Goal: Communication & Community: Answer question/provide support

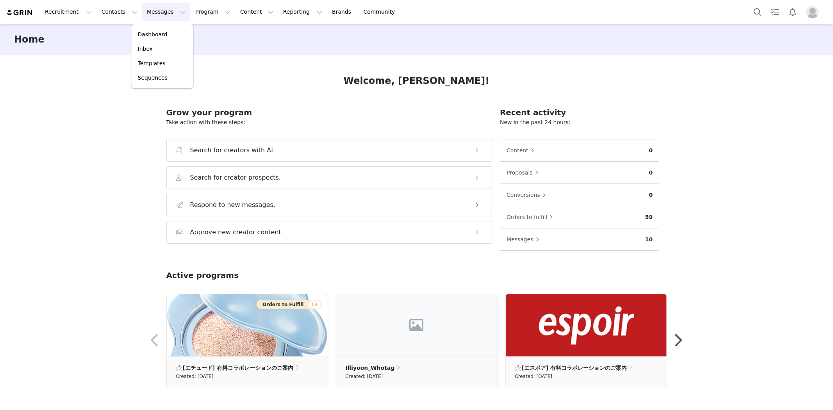
click at [150, 45] on p "Inbox" at bounding box center [145, 49] width 15 height 8
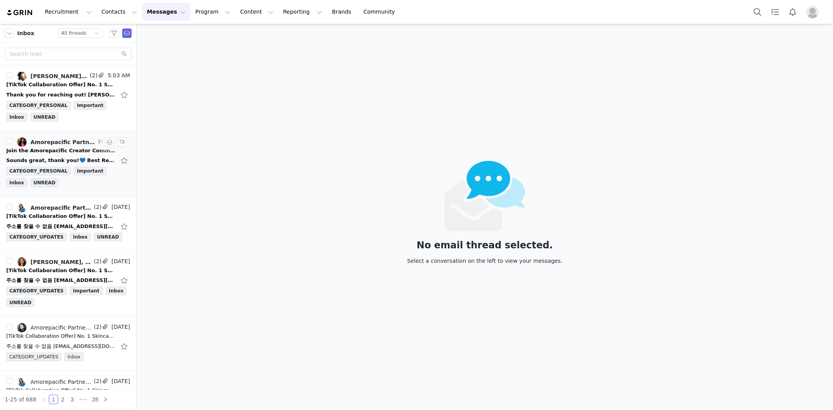
click at [63, 153] on div "Join the Amorepacific Creator Community on Discord 🎉" at bounding box center [60, 151] width 109 height 8
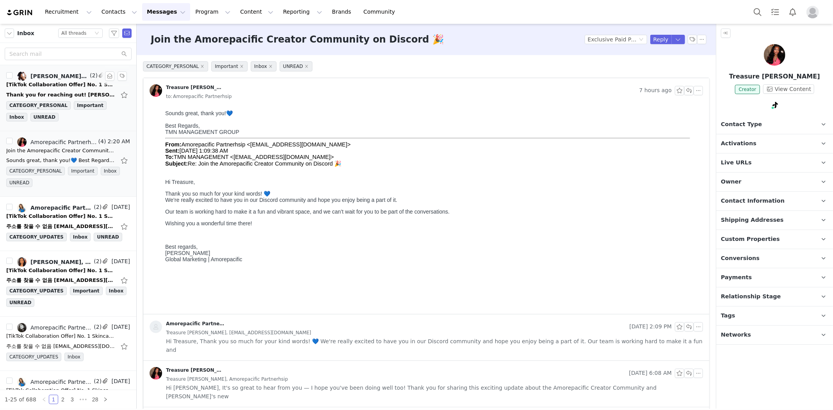
click at [59, 88] on div "[TikTok Collaboration Offer] No. 1 Skincare Brand ILLIYOON" at bounding box center [60, 85] width 109 height 8
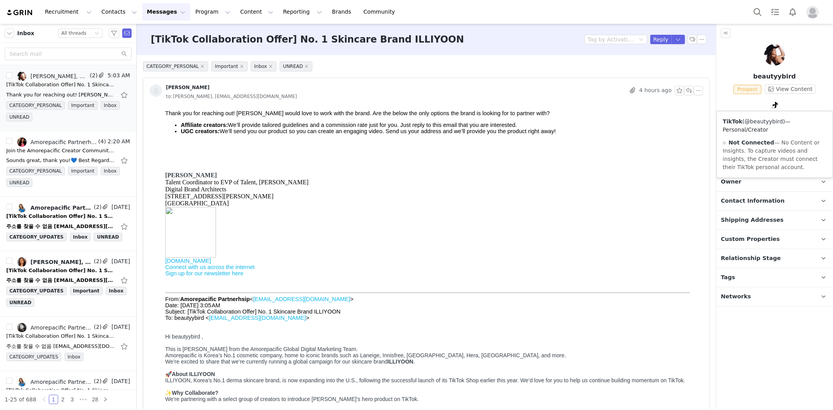
click at [774, 120] on link "@beautyybird" at bounding box center [764, 121] width 38 height 6
click at [655, 41] on button "Reply" at bounding box center [660, 39] width 21 height 9
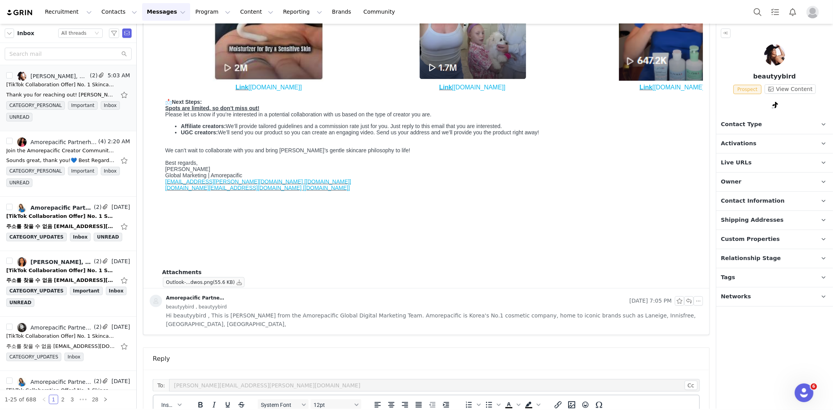
scroll to position [807, 0]
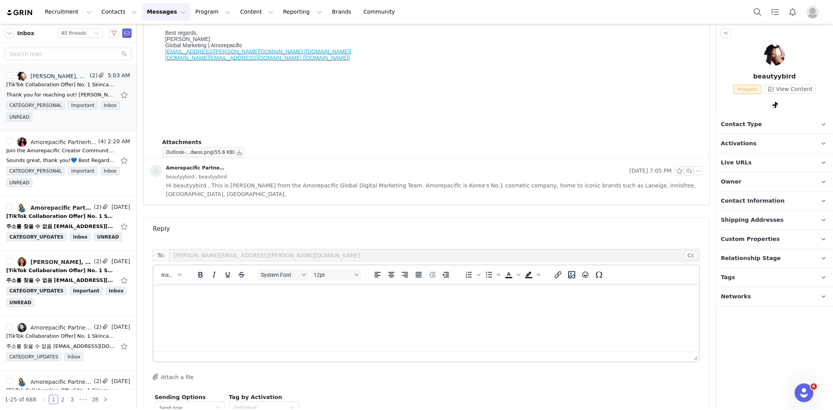
click at [265, 305] on html at bounding box center [426, 294] width 546 height 21
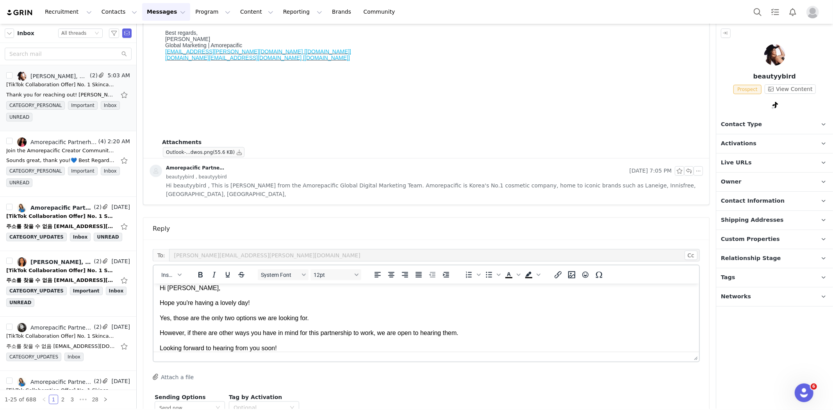
scroll to position [36, 0]
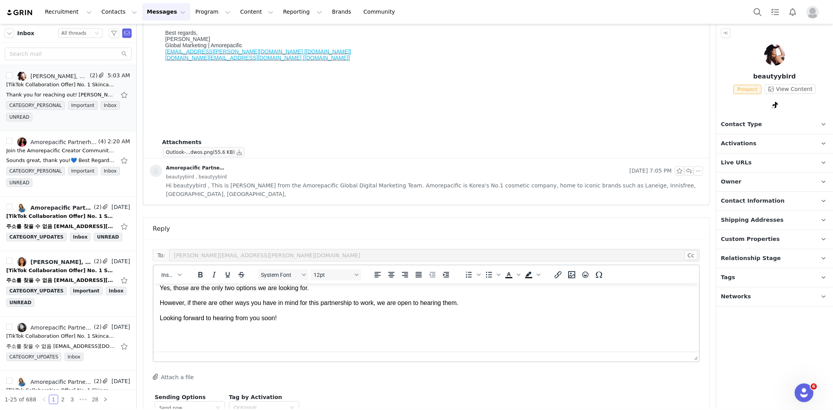
click at [195, 345] on p "Rich Text Area. Press ALT-0 for help." at bounding box center [425, 347] width 533 height 9
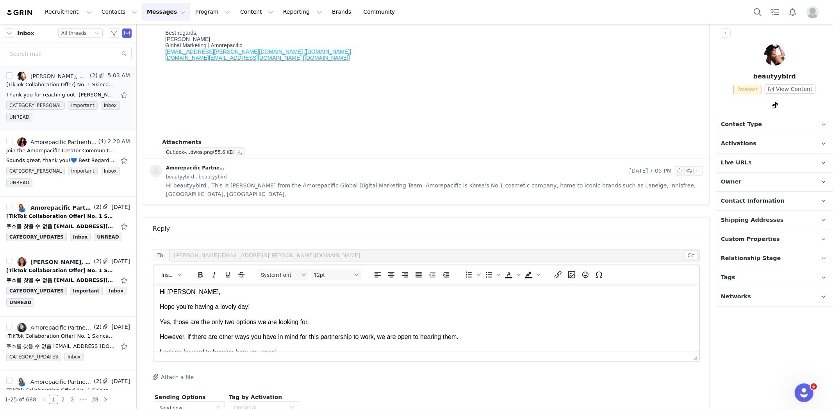
scroll to position [0, 0]
click at [306, 324] on p "Yes, those are the only two options we are looking for." at bounding box center [425, 324] width 533 height 9
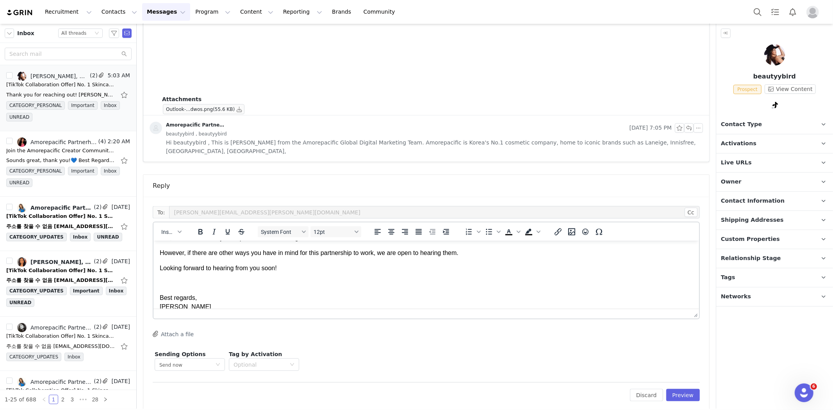
scroll to position [851, 0]
click at [663, 382] on div "Edit Discard Preview" at bounding box center [426, 391] width 547 height 19
click at [666, 389] on button "Preview" at bounding box center [683, 395] width 34 height 13
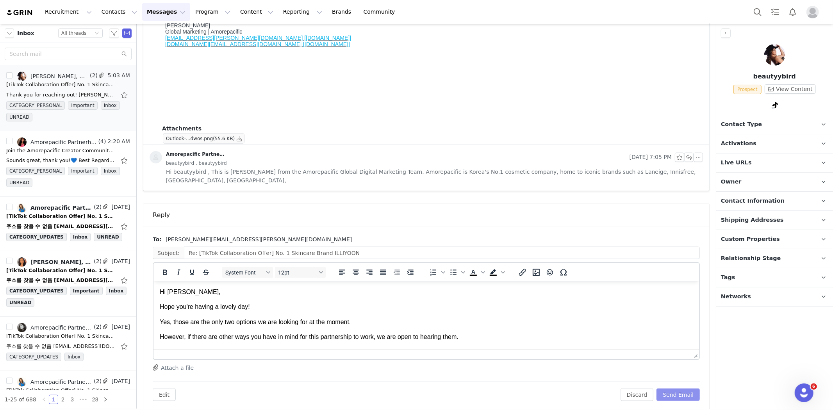
scroll to position [0, 0]
click at [666, 389] on button "Send Email" at bounding box center [678, 395] width 43 height 13
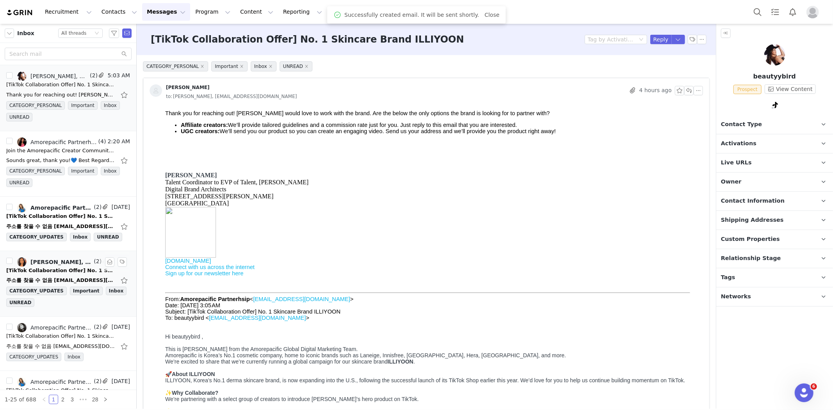
click at [55, 275] on div "주소를 찾을 수 없음 [EMAIL_ADDRESS][DOMAIN_NAME] 주소를 찾을 수 없거나 해당 주소에서 메일을 받을 수 없어 메일이 전…" at bounding box center [68, 280] width 124 height 13
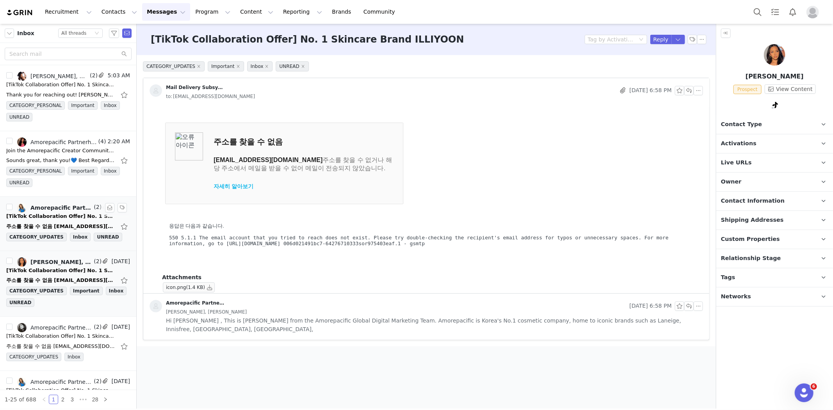
click at [61, 220] on div "[TikTok Collaboration Offer] No. 1 Skincare Brand ILLIYOON" at bounding box center [60, 217] width 109 height 8
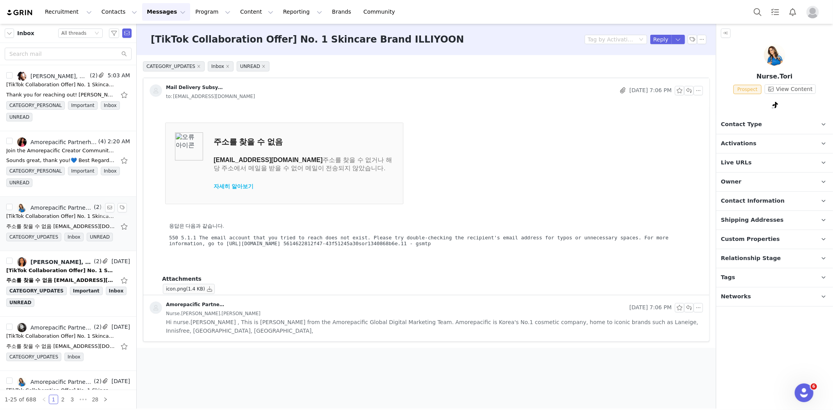
scroll to position [130, 0]
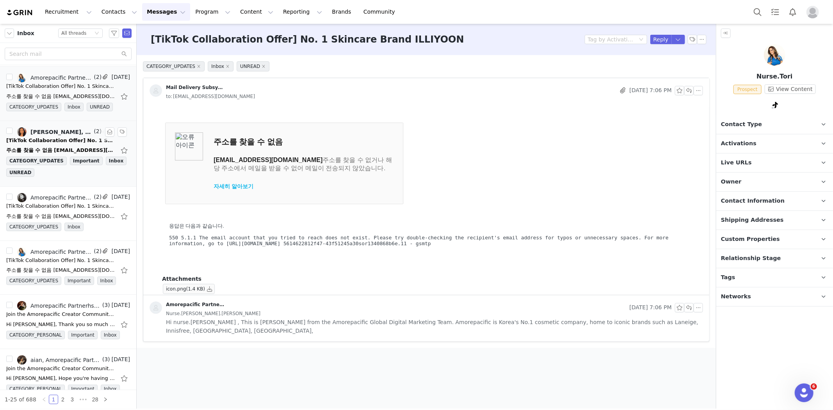
click at [70, 143] on div "[TikTok Collaboration Offer] No. 1 Skincare Brand ILLIYOON" at bounding box center [60, 141] width 109 height 8
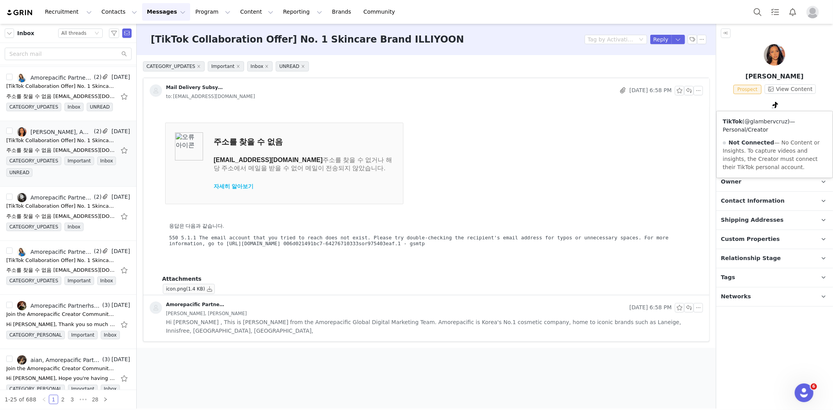
click at [767, 122] on link "@glambervcruz" at bounding box center [766, 121] width 43 height 6
click at [755, 125] on span "Contact Type" at bounding box center [741, 124] width 41 height 9
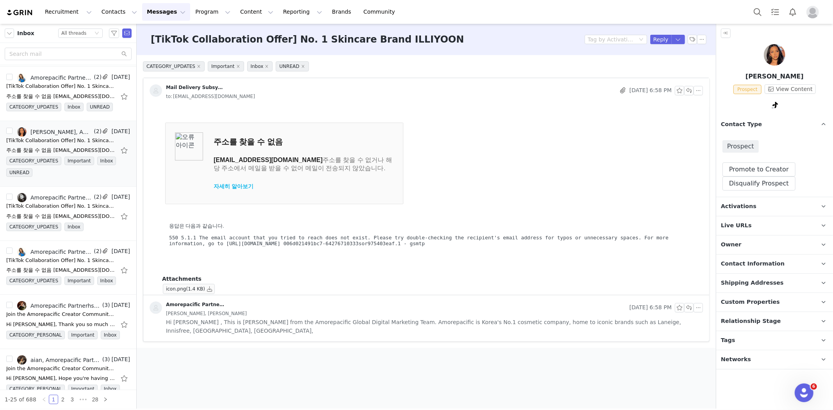
click at [755, 125] on span "Contact Type" at bounding box center [741, 124] width 41 height 9
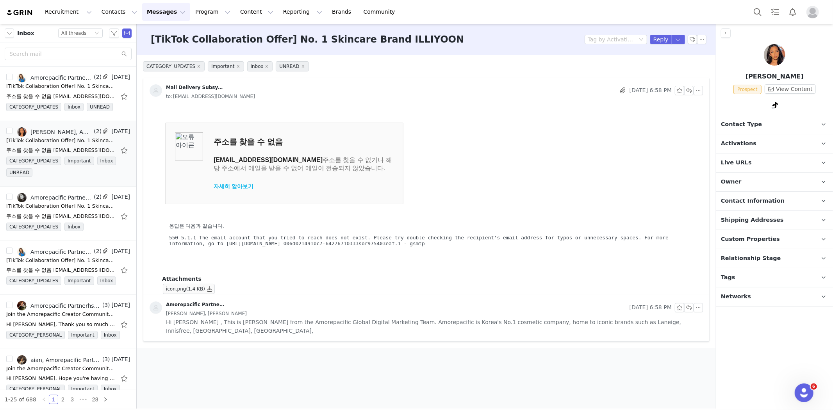
click at [776, 53] on img at bounding box center [774, 54] width 21 height 21
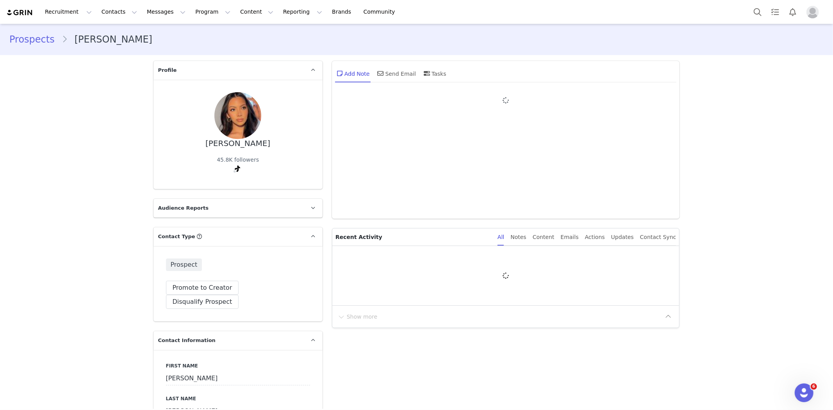
type input "+1 ([GEOGRAPHIC_DATA])"
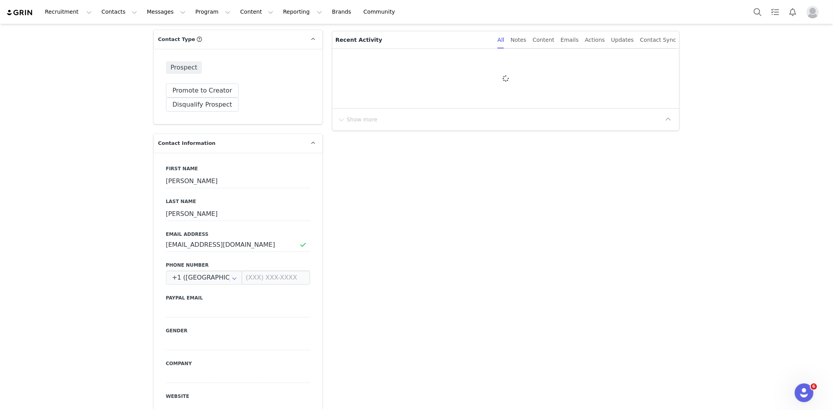
scroll to position [260, 0]
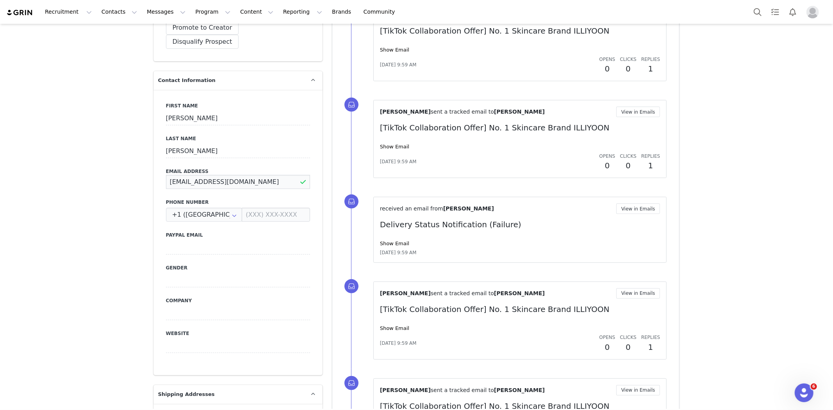
click at [239, 175] on input "[EMAIL_ADDRESS][DOMAIN_NAME]" at bounding box center [238, 182] width 144 height 14
paste input "[EMAIL_ADDRESS]"
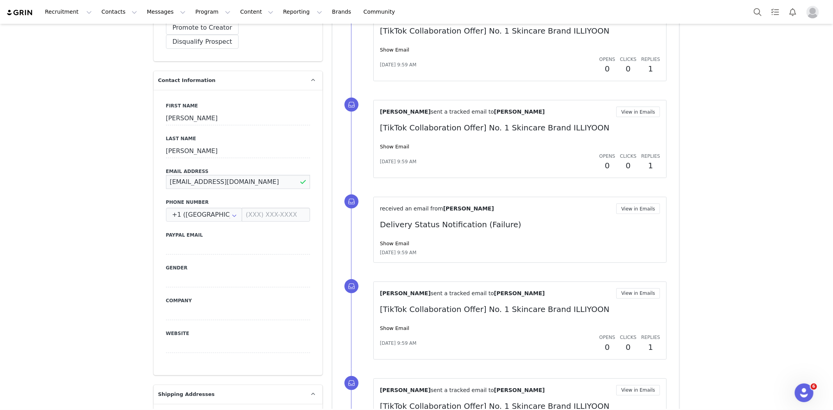
type input "[EMAIL_ADDRESS][DOMAIN_NAME]"
click at [128, 167] on div "Prospects [PERSON_NAME] Profile [PERSON_NAME] 45.8K followers Audience Reports …" at bounding box center [416, 415] width 833 height 1302
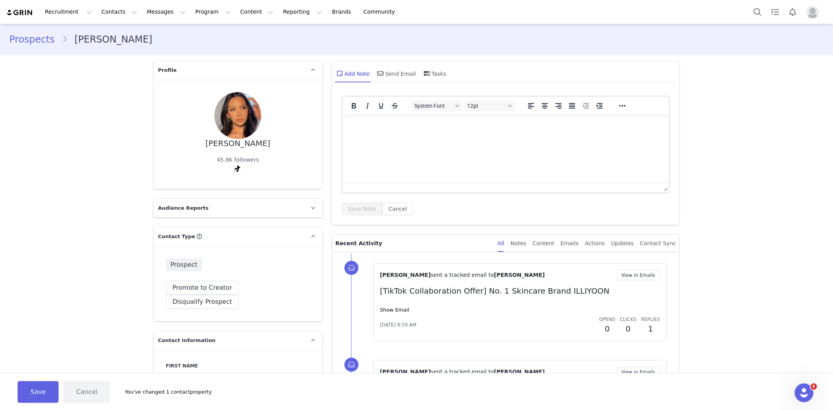
click at [393, 136] on html at bounding box center [505, 124] width 327 height 21
click at [386, 76] on div "Send Email" at bounding box center [396, 73] width 40 height 19
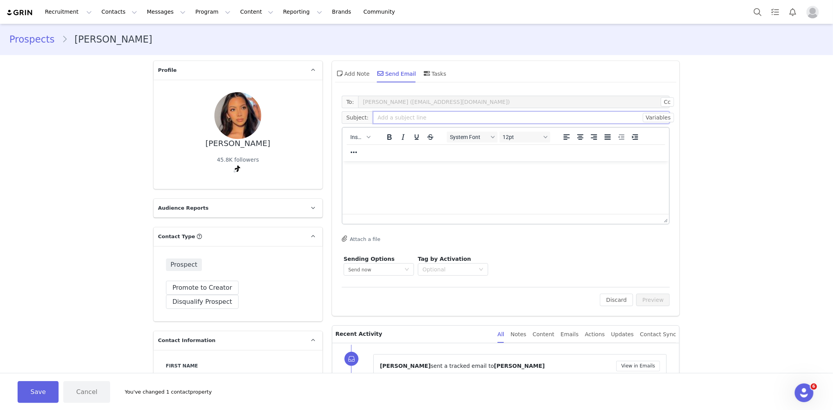
click at [392, 120] on input "text" at bounding box center [521, 117] width 297 height 13
click at [360, 137] on span "Insert" at bounding box center [357, 137] width 14 height 6
click at [378, 149] on div "Insert Template" at bounding box center [385, 150] width 70 height 9
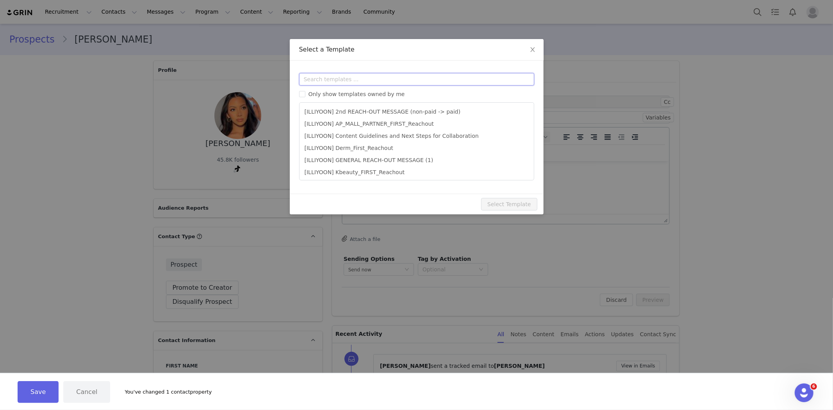
click at [388, 76] on input "text" at bounding box center [416, 79] width 235 height 13
type input "ㄴ"
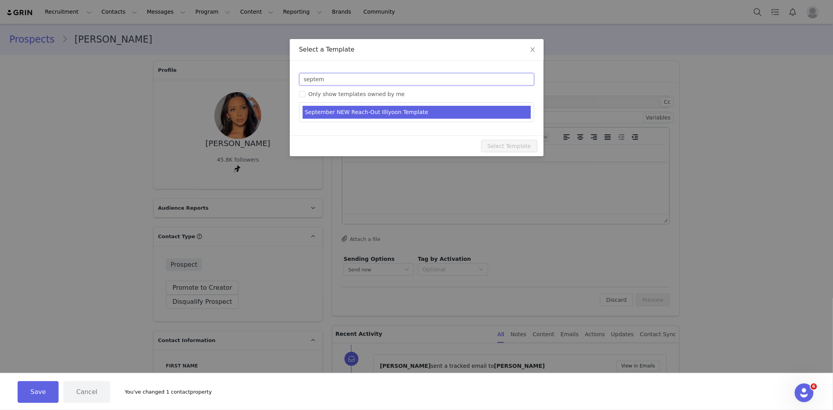
type input "septem"
type input "[TikTok Collaboration Offer] No. 1 Skincare Brand ILLIYOON"
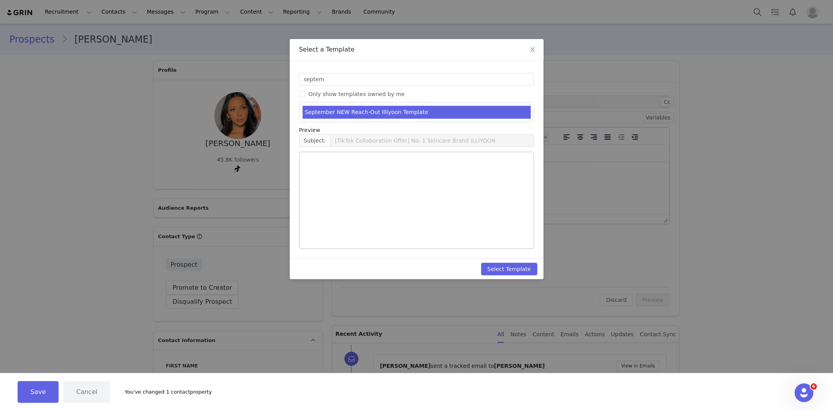
click at [366, 111] on li "September NEW Reach-Out Illiyoon Template" at bounding box center [417, 112] width 228 height 13
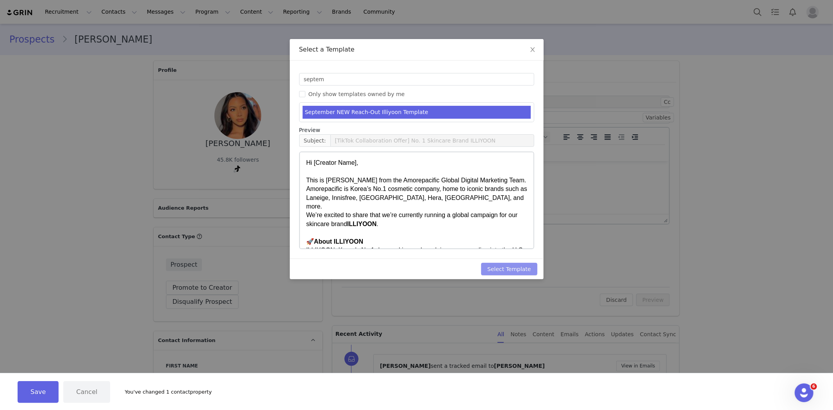
click at [513, 265] on button "Select Template" at bounding box center [509, 269] width 56 height 13
type input "[TikTok Collaboration Offer] No. 1 Skincare Brand ILLIYOON"
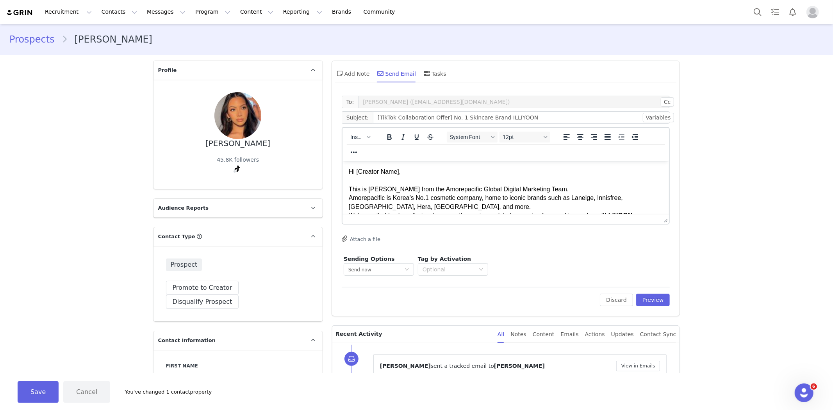
click at [382, 171] on div "Hi [Creator Name]," at bounding box center [505, 171] width 314 height 9
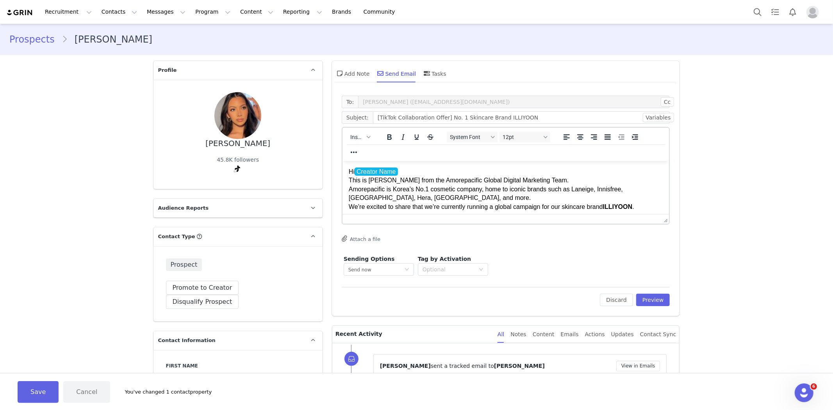
click at [382, 171] on span "Creator Name" at bounding box center [375, 171] width 43 height 8
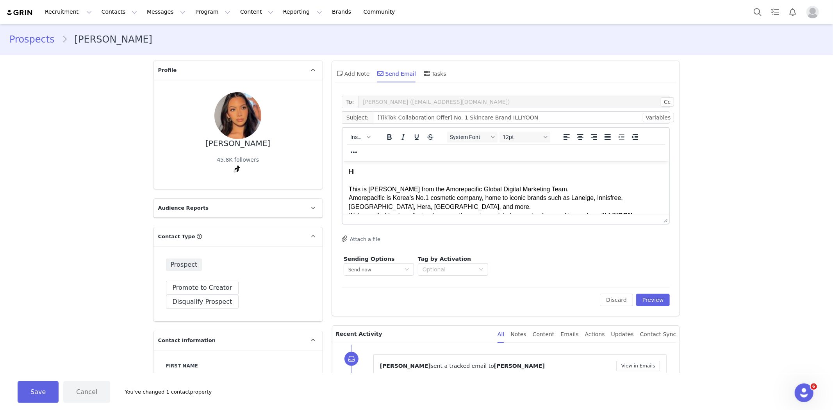
click at [382, 171] on div "Hi" at bounding box center [505, 171] width 314 height 9
click at [368, 141] on button "Insert" at bounding box center [360, 137] width 26 height 11
click at [371, 162] on div "Insert Variable" at bounding box center [385, 162] width 70 height 9
select select
click at [441, 201] on div "Amorepacific is Korea’s No.1 cosmetic company, home to iconic brands such as La…" at bounding box center [505, 202] width 314 height 18
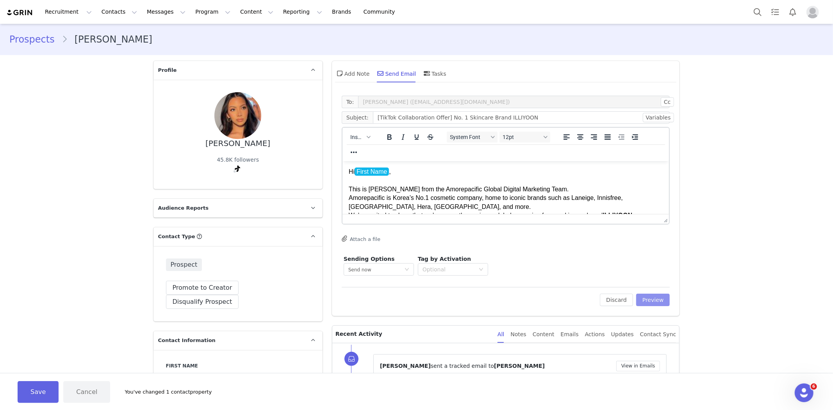
click at [649, 294] on button "Preview" at bounding box center [653, 300] width 34 height 13
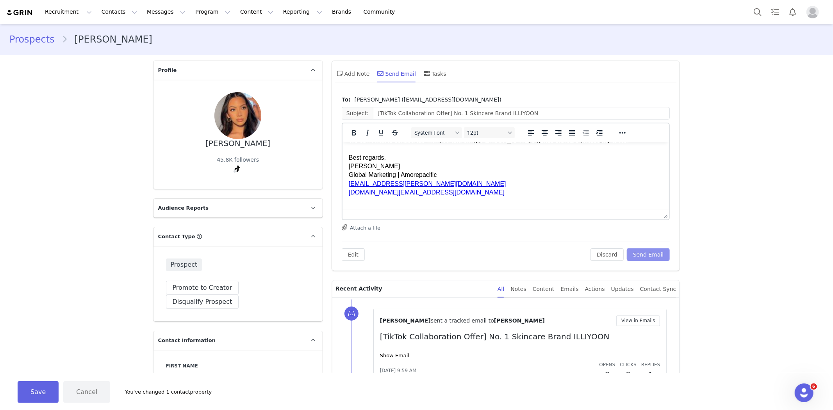
scroll to position [651, 0]
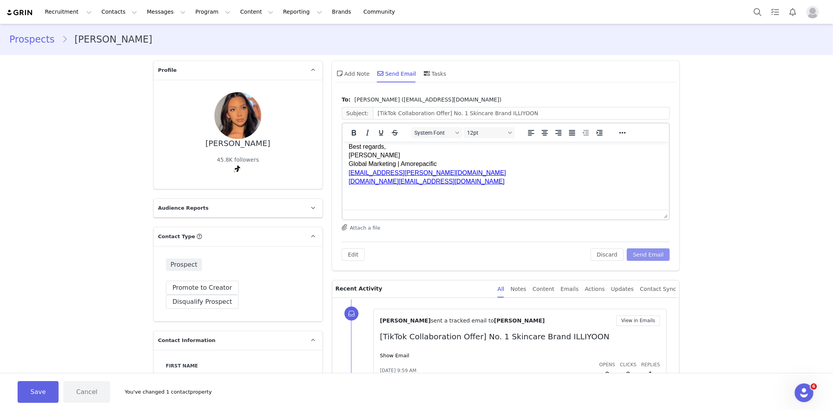
click at [642, 258] on button "Send Email" at bounding box center [648, 254] width 43 height 13
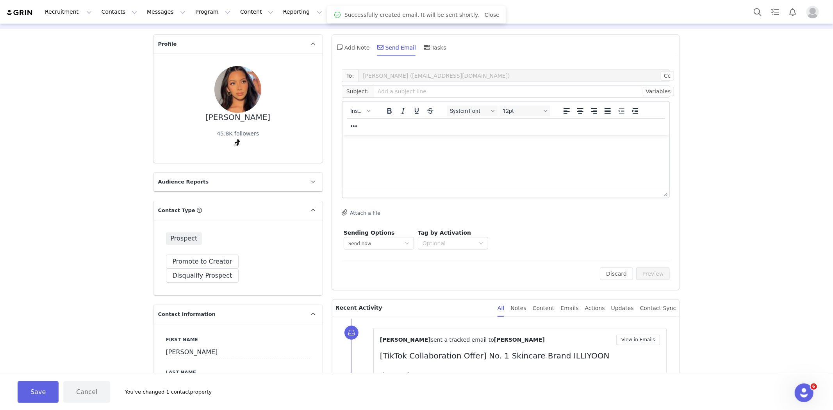
scroll to position [0, 0]
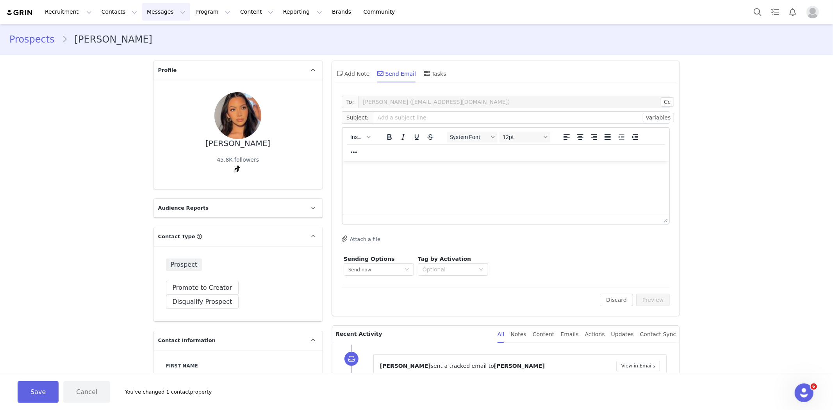
click at [142, 12] on button "Messages Messages" at bounding box center [166, 12] width 48 height 18
click at [159, 48] on div "Inbox" at bounding box center [162, 49] width 52 height 8
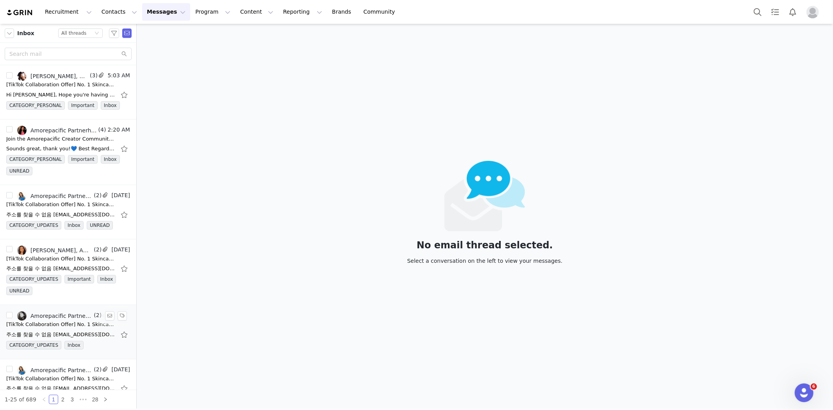
scroll to position [43, 0]
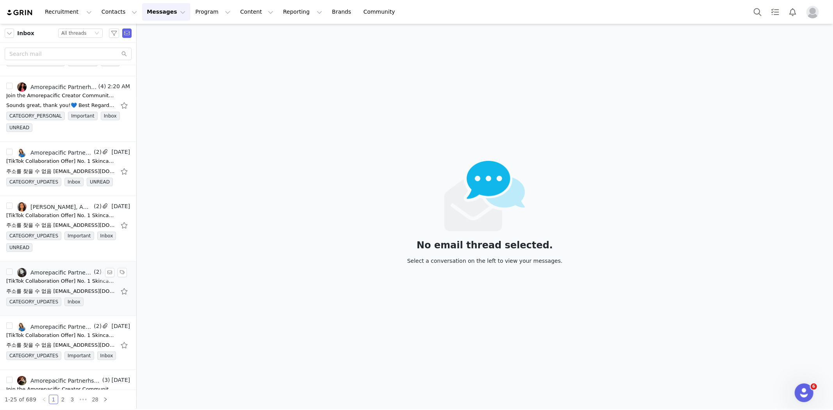
click at [54, 282] on div "[TikTok Collaboration Offer] No. 1 Skincare Brand ILLIYOON" at bounding box center [60, 281] width 109 height 8
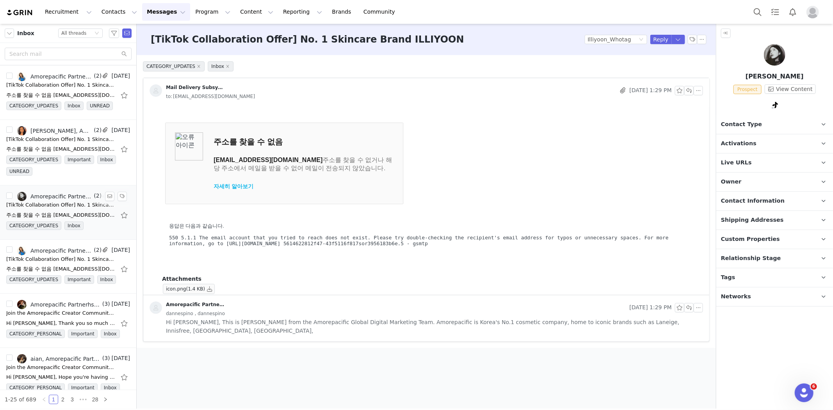
scroll to position [130, 0]
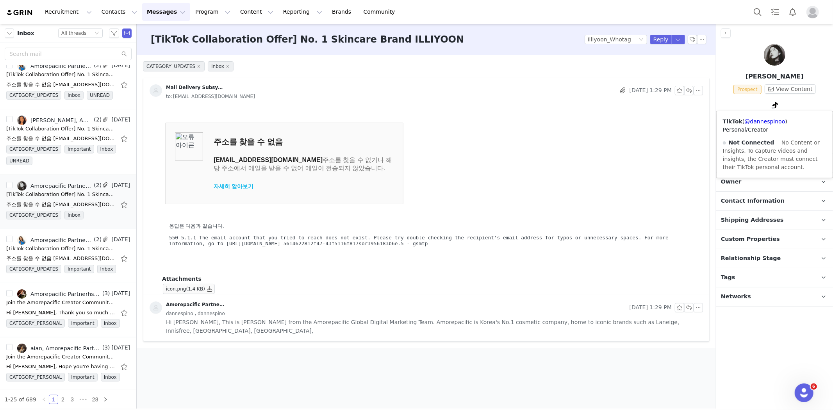
click at [647, 167] on td "주소를 찾을 수 없음 [EMAIL_ADDRESS][DOMAIN_NAME] 주소를 찾을 수 없거나 해당 주소에서 메일을 받을 수 없어 메일이 전…" at bounding box center [432, 163] width 535 height 82
click at [775, 103] on icon at bounding box center [775, 105] width 5 height 6
click at [770, 121] on link "@dannespinoo" at bounding box center [765, 121] width 41 height 6
click at [61, 247] on div "[TikTok Collaboration Offer] No. 1 Skincare Brand ILLIYOON" at bounding box center [60, 249] width 109 height 8
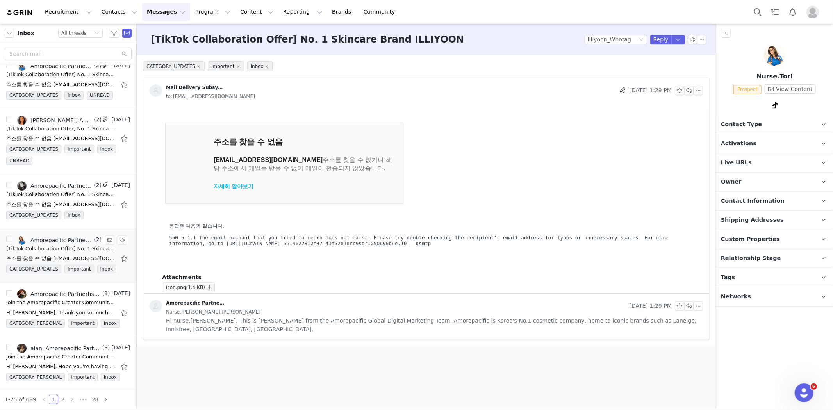
scroll to position [0, 0]
click at [765, 118] on link "@nurse.tori" at bounding box center [761, 121] width 32 height 6
click at [771, 63] on img at bounding box center [774, 54] width 21 height 21
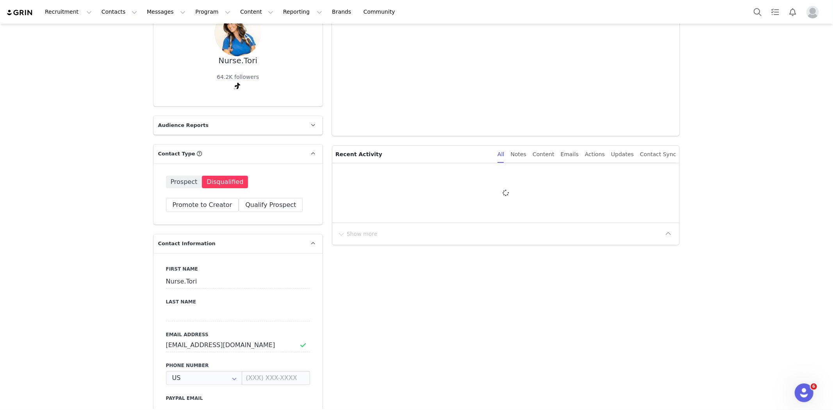
type input "+1 ([GEOGRAPHIC_DATA])"
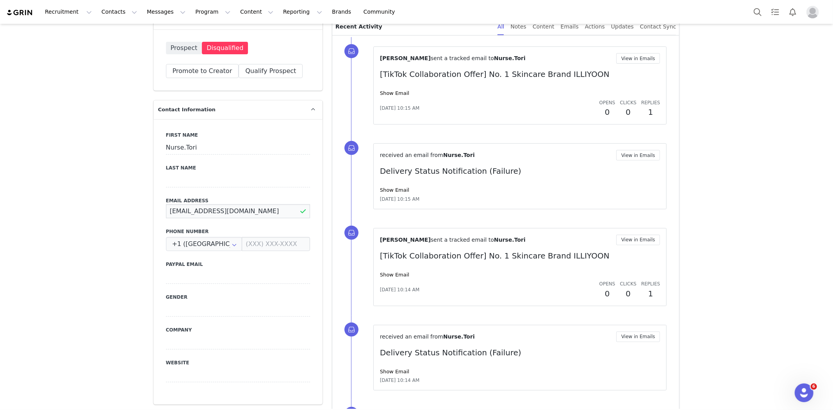
click at [244, 209] on input "[EMAIL_ADDRESS][DOMAIN_NAME]" at bounding box center [238, 211] width 144 height 14
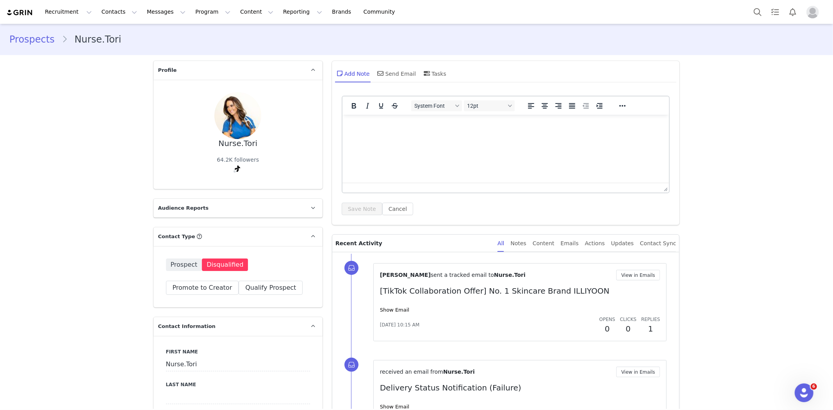
click at [538, 305] on div "[PERSON_NAME] sent a tracked email to Nurse.Tori View in Emails [TikTok Collabo…" at bounding box center [520, 302] width 280 height 65
click at [634, 276] on button "View in Emails" at bounding box center [638, 275] width 44 height 11
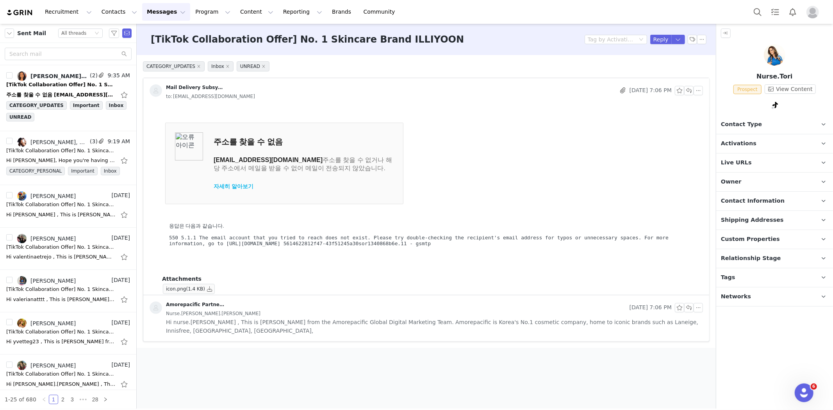
click at [775, 58] on img at bounding box center [774, 54] width 21 height 21
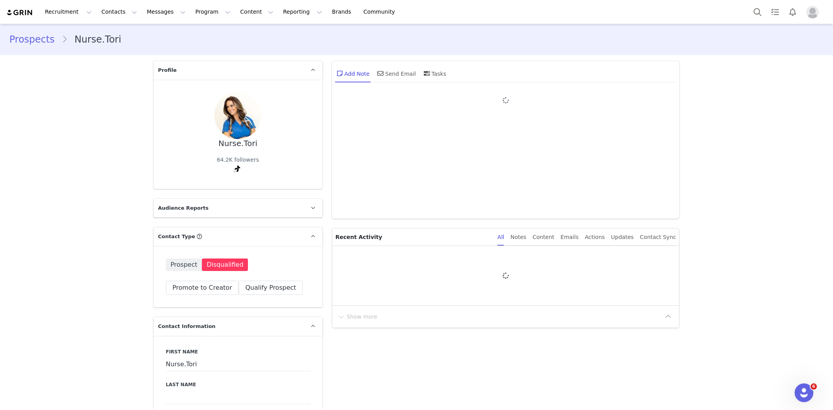
type input "+1 ([GEOGRAPHIC_DATA])"
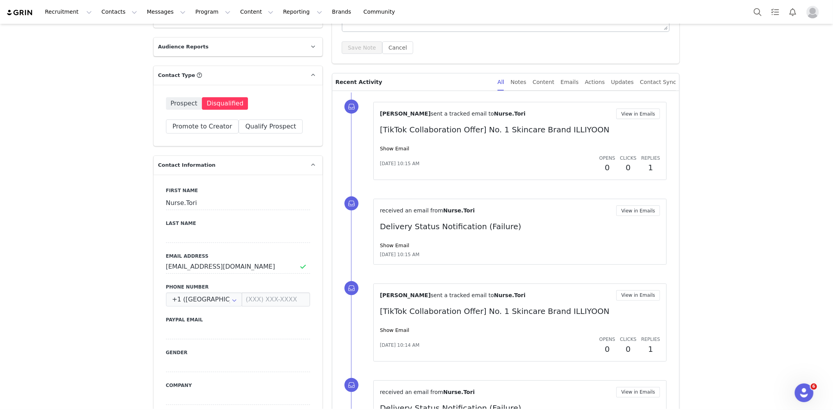
scroll to position [260, 0]
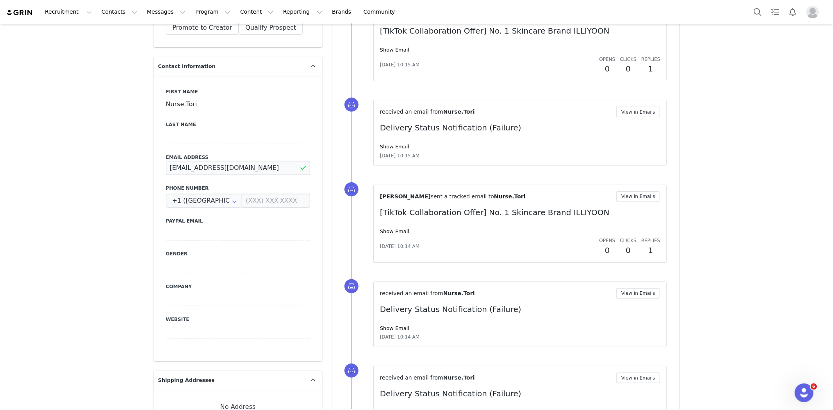
click at [231, 167] on input "[EMAIL_ADDRESS][DOMAIN_NAME]" at bounding box center [238, 168] width 144 height 14
click at [111, 161] on div "Prospects Nurse.Tori Profile Nurse.Tori 64.2K followers Audience Reports Reques…" at bounding box center [416, 410] width 833 height 1293
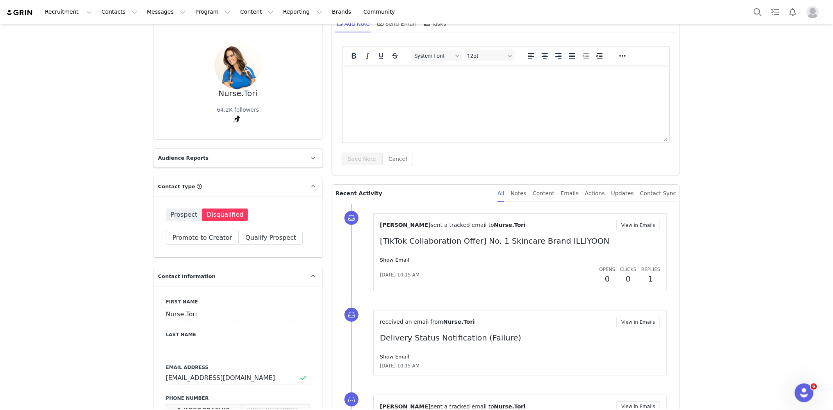
scroll to position [0, 0]
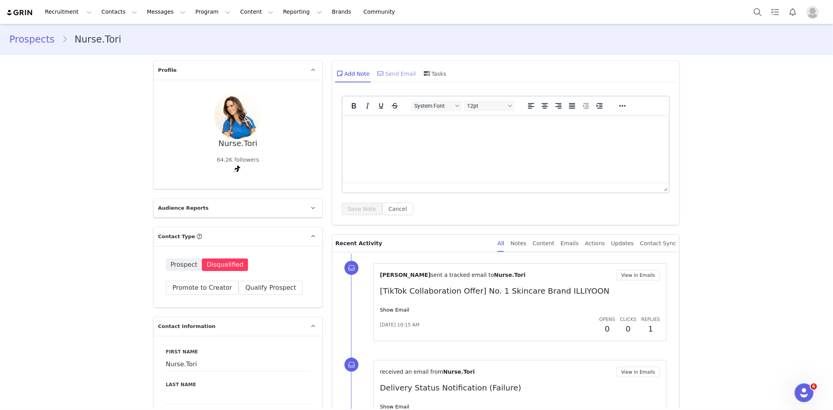
click at [383, 77] on span at bounding box center [380, 73] width 9 height 9
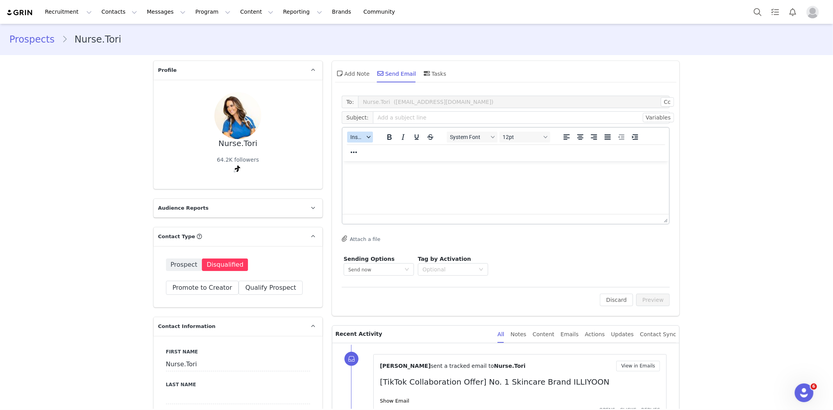
click at [368, 139] on button "Insert" at bounding box center [360, 137] width 26 height 11
click at [375, 153] on div "Insert Template" at bounding box center [385, 150] width 70 height 9
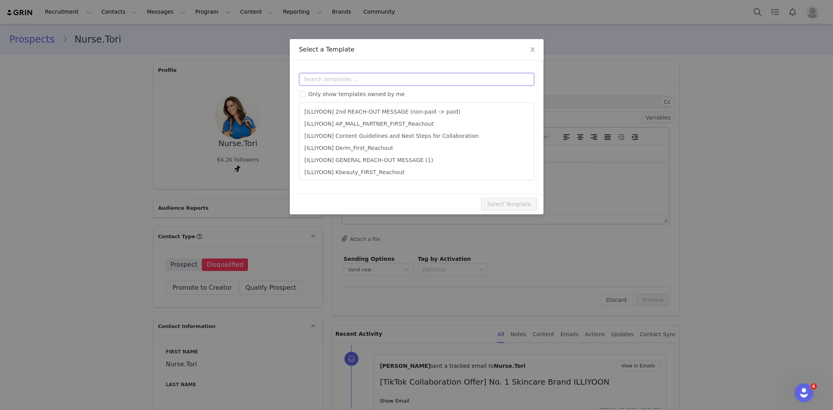
click at [411, 79] on input "text" at bounding box center [416, 79] width 235 height 13
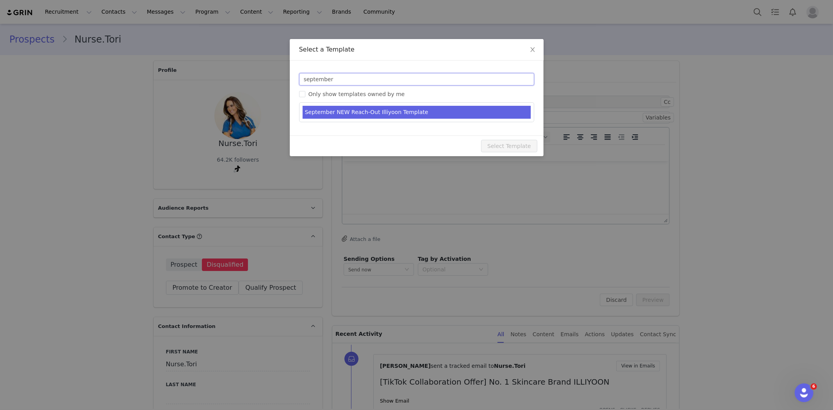
type input "september"
type input "[TikTok Collaboration Offer] No. 1 Skincare Brand ILLIYOON"
click at [421, 118] on li "September NEW Reach-Out Illiyoon Template" at bounding box center [417, 112] width 228 height 13
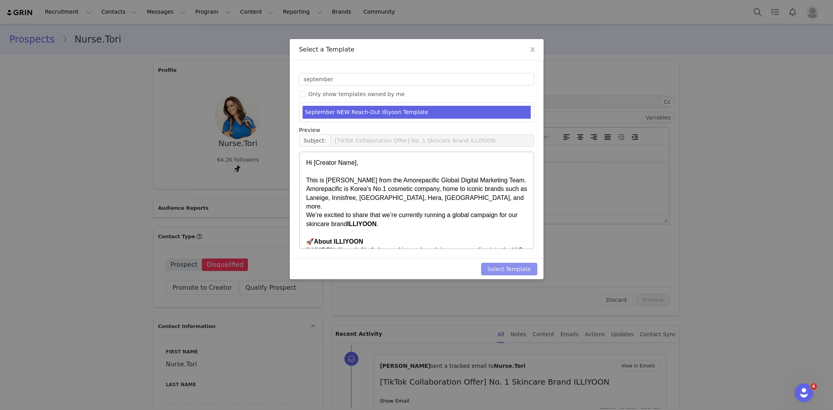
click at [518, 270] on button "Select Template" at bounding box center [509, 269] width 56 height 13
type input "[TikTok Collaboration Offer] No. 1 Skincare Brand ILLIYOON"
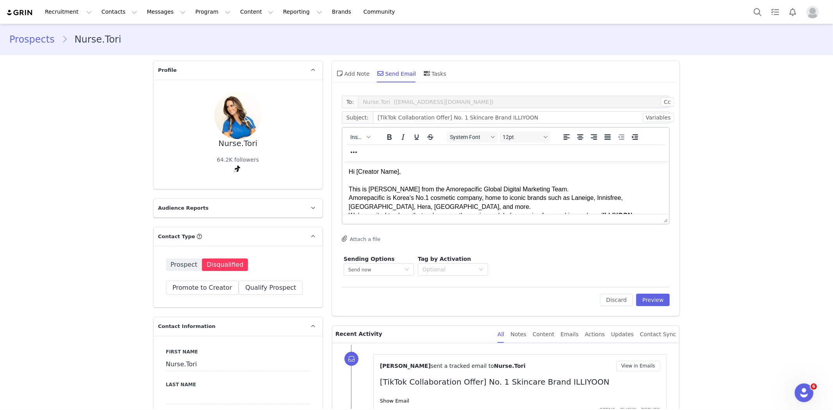
click at [386, 174] on div "Hi [Creator Name]," at bounding box center [505, 171] width 314 height 9
click at [377, 172] on span "Creator Name" at bounding box center [375, 171] width 43 height 8
click at [360, 135] on span "Insert" at bounding box center [357, 137] width 14 height 6
click at [375, 163] on div "Insert Variable" at bounding box center [385, 162] width 70 height 9
select select
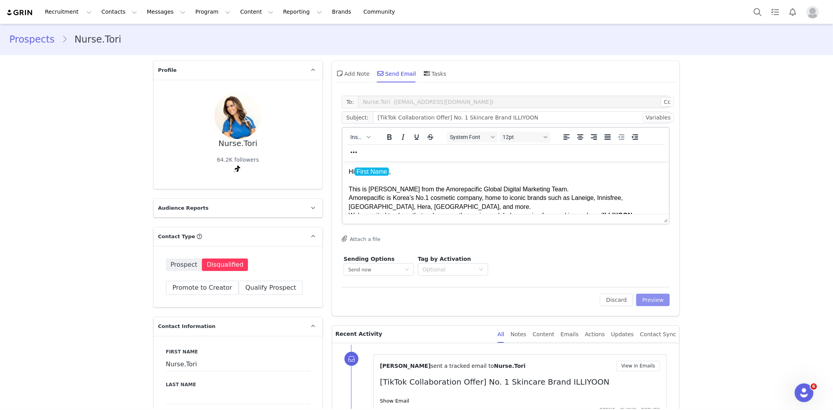
click at [661, 295] on button "Preview" at bounding box center [653, 300] width 34 height 13
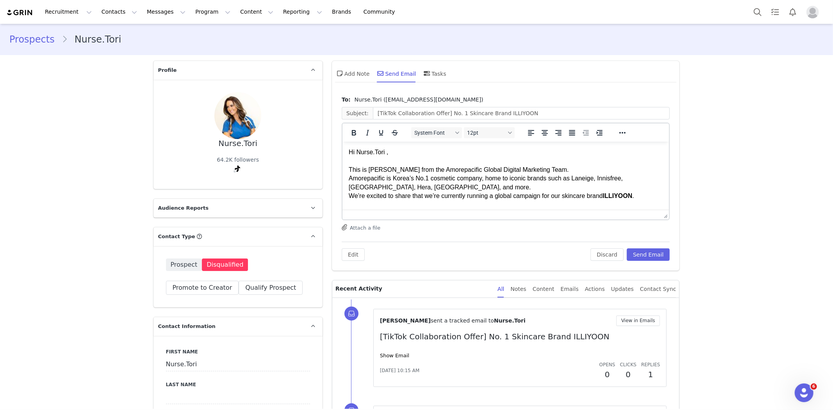
click at [373, 152] on div "Hi Nurse.Tori ," at bounding box center [505, 152] width 314 height 9
click at [439, 175] on div "Amorepacific is Korea’s No.1 cosmetic company, home to iconic brands such as La…" at bounding box center [505, 183] width 314 height 18
click at [374, 149] on div "Hi NurseTori ," at bounding box center [505, 152] width 314 height 9
click at [372, 151] on div "Hi NurseTori ," at bounding box center [505, 152] width 314 height 9
click at [411, 186] on div "Amorepacific is Korea’s No.1 cosmetic company, home to iconic brands such as La…" at bounding box center [505, 183] width 314 height 18
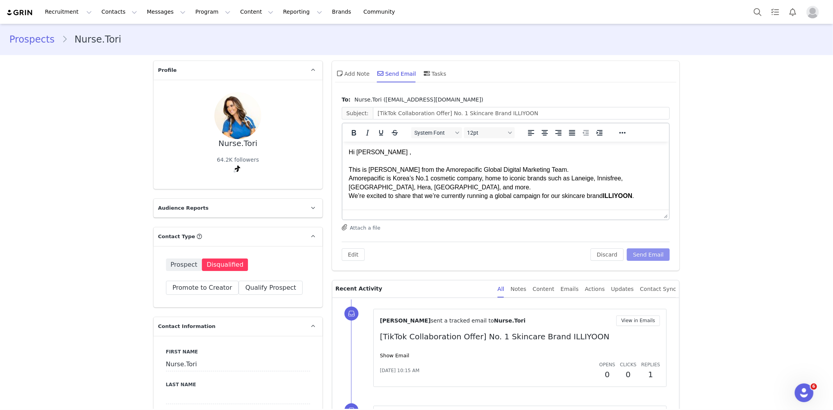
click at [641, 252] on button "Send Email" at bounding box center [648, 254] width 43 height 13
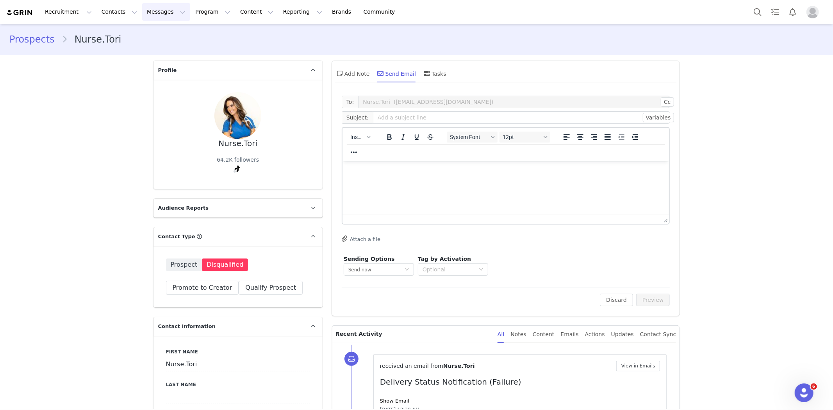
click at [145, 8] on button "Messages Messages" at bounding box center [166, 12] width 48 height 18
click at [162, 52] on div "Inbox" at bounding box center [162, 49] width 52 height 8
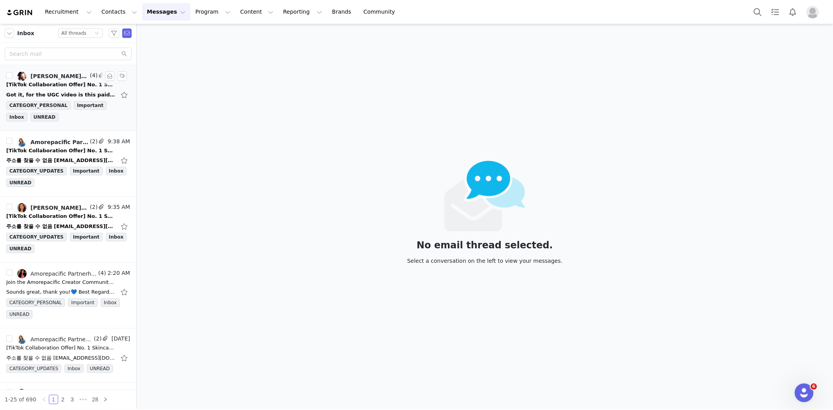
click at [52, 91] on div "Got it, for the UGC video is this paid ? [PERSON_NAME] Talent Coordinator to EV…" at bounding box center [60, 95] width 109 height 8
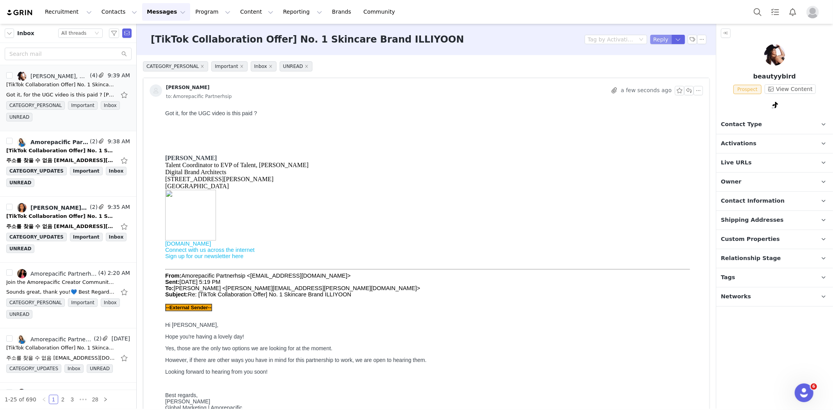
click at [651, 38] on button "Reply" at bounding box center [660, 39] width 21 height 9
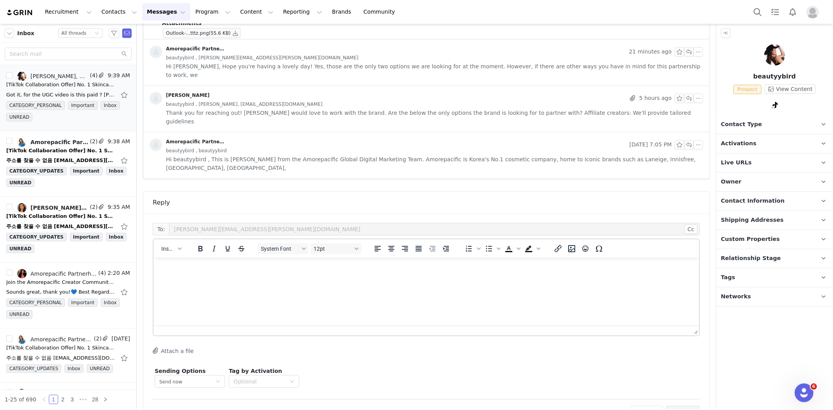
click at [353, 279] on html at bounding box center [426, 267] width 546 height 21
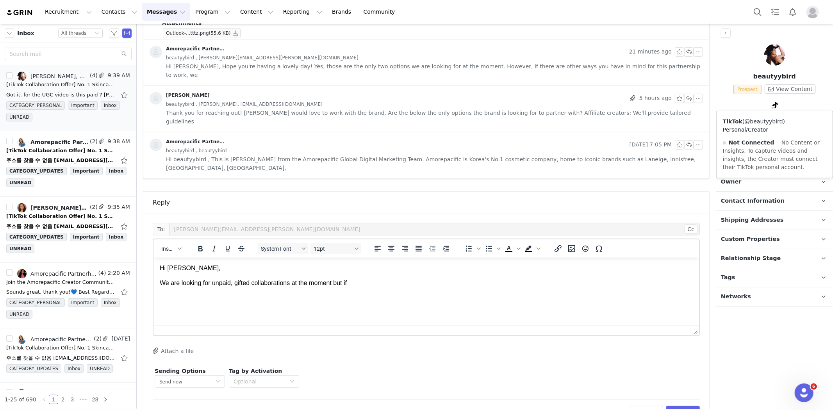
click at [766, 123] on link "@beautyybird" at bounding box center [764, 121] width 38 height 6
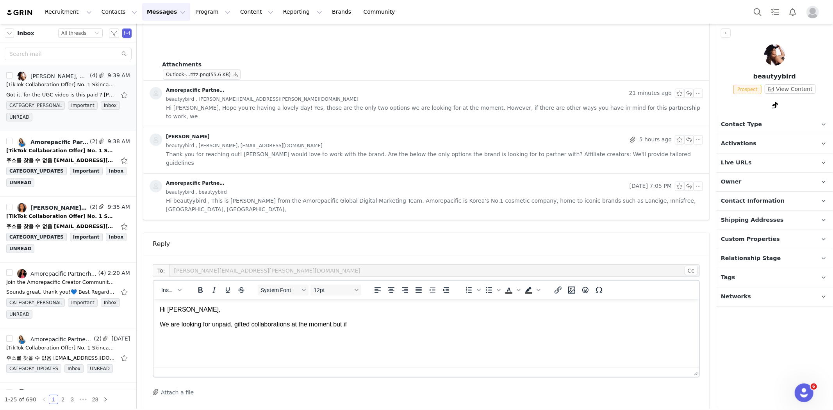
scroll to position [432, 0]
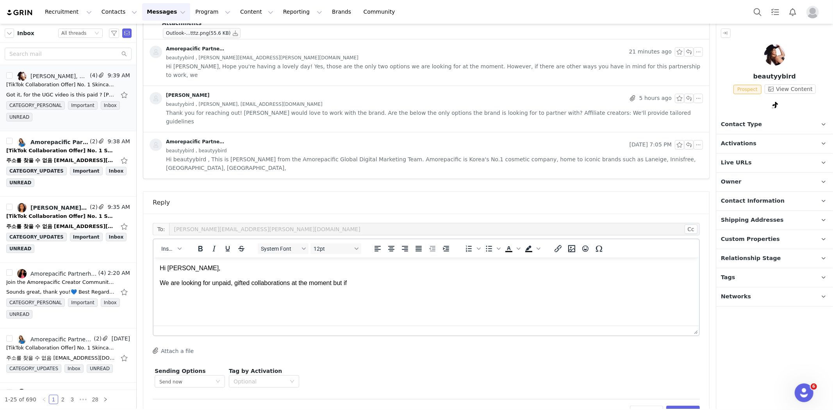
click at [373, 283] on p "We are looking for unpaid, gifted collaborations at the moment but if" at bounding box center [425, 283] width 533 height 9
click at [333, 309] on html "Hi [PERSON_NAME], We are looking for unpaid, gifted collaborations at the momen…" at bounding box center [426, 282] width 546 height 51
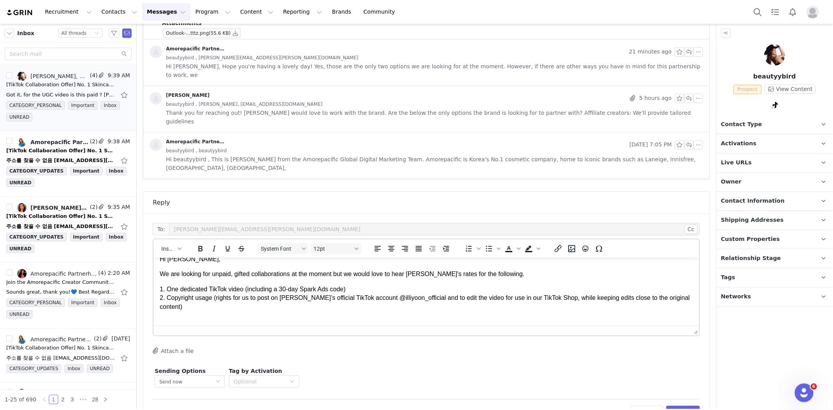
click at [188, 320] on p "Rich Text Area. Press ALT-0 for help." at bounding box center [425, 321] width 533 height 9
click at [169, 312] on body "Hi [PERSON_NAME], We are looking for unpaid, gifted collaborations at the momen…" at bounding box center [425, 290] width 533 height 71
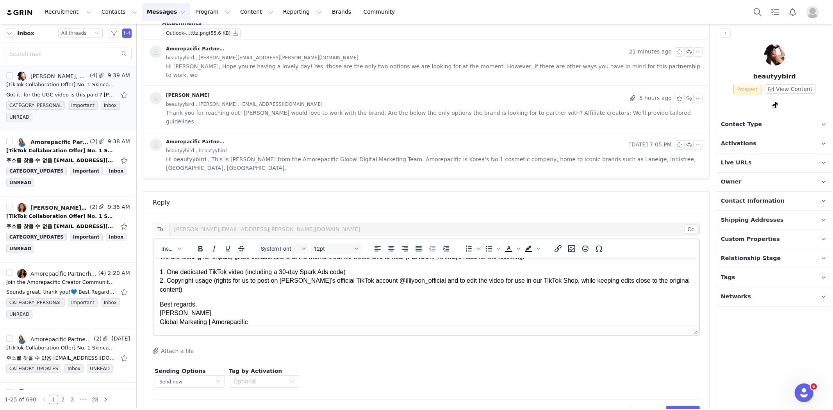
click at [161, 314] on p "Best regards, [PERSON_NAME] Global Marketing | Amorepacific" at bounding box center [425, 313] width 533 height 26
click at [177, 314] on p "Best regards, [PERSON_NAME] Global Marketing | Amorepacific" at bounding box center [425, 313] width 533 height 26
click at [191, 313] on p "Best regards, [PERSON_NAME] Global Marketing | Amorepacific" at bounding box center [425, 313] width 533 height 26
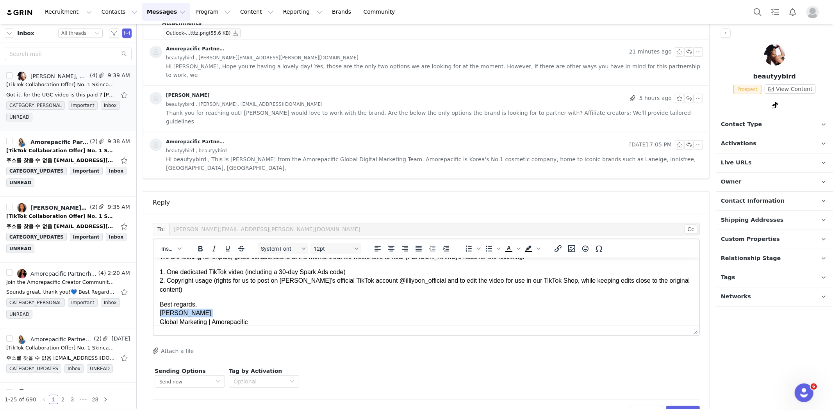
click at [191, 313] on p "Best regards, [PERSON_NAME] Global Marketing | Amorepacific" at bounding box center [425, 313] width 533 height 26
click at [189, 314] on p "Best regards, [PERSON_NAME] Global Marketing | Amorepacific" at bounding box center [425, 313] width 533 height 26
click at [167, 319] on p "Best regards, [PERSON_NAME] Global Marketing | Amorepacific" at bounding box center [425, 313] width 533 height 26
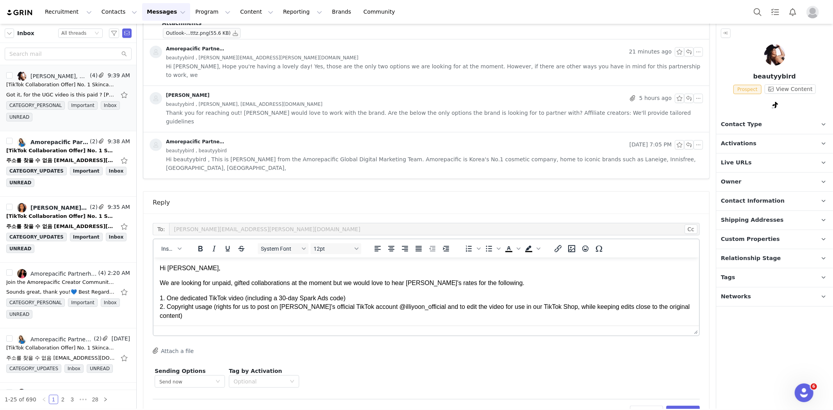
click at [233, 284] on p "We are looking for unpaid, gifted collaborations at the moment but we would lov…" at bounding box center [425, 283] width 533 height 9
click at [504, 285] on p "We are looking for unpaid/gifted collaborations at the moment but we would love…" at bounding box center [425, 283] width 533 height 9
click at [260, 271] on p "Hi [PERSON_NAME]," at bounding box center [425, 268] width 533 height 9
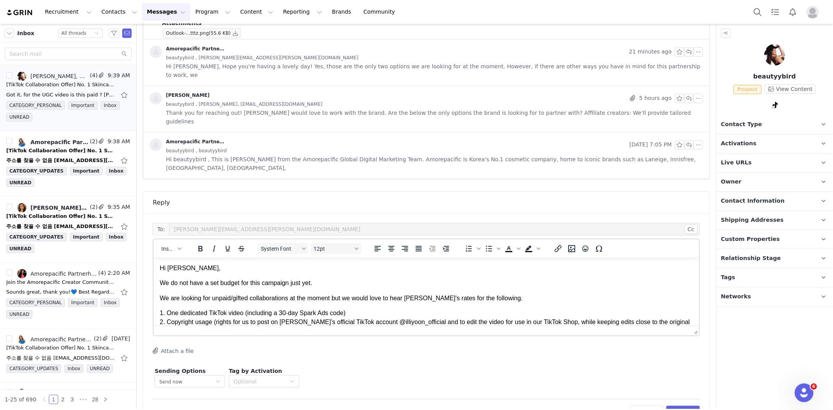
click at [163, 298] on p "We are looking for unpaid/gifted collaborations at the moment but we would love…" at bounding box center [425, 298] width 533 height 9
click at [361, 299] on p "Therefore, we are looking for unpaid/gifted collaborations at the moment but we…" at bounding box center [425, 298] width 533 height 9
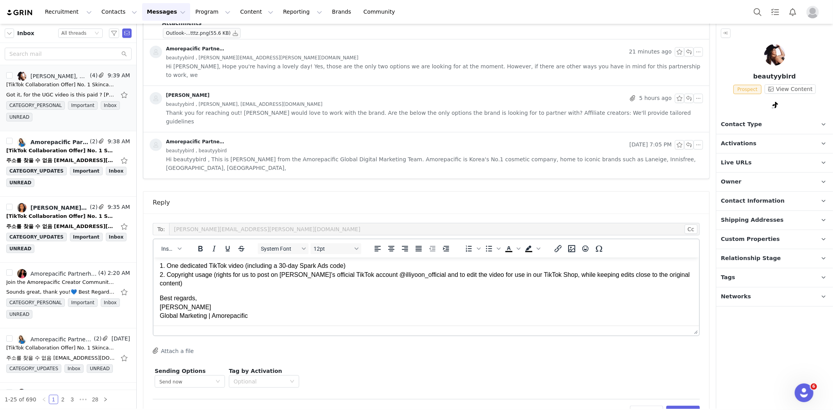
scroll to position [48, 0]
click at [682, 406] on button "Preview" at bounding box center [683, 412] width 34 height 13
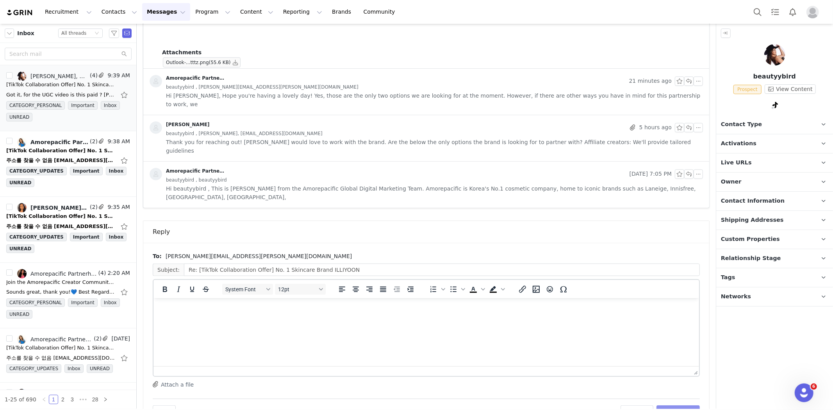
click at [682, 405] on button "Send Email" at bounding box center [678, 411] width 43 height 13
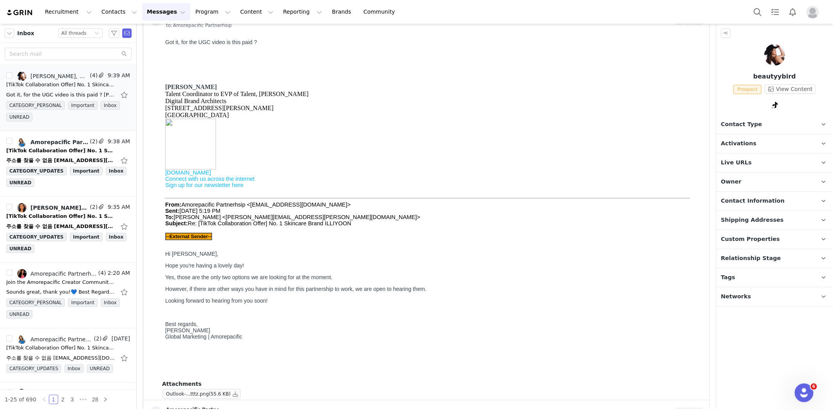
scroll to position [130, 0]
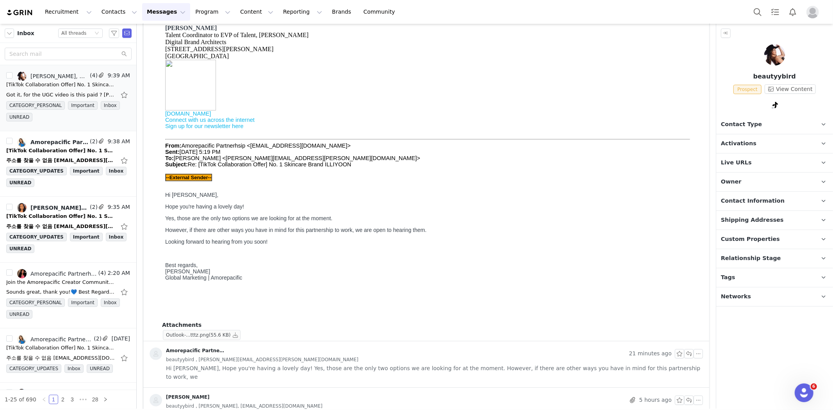
click at [209, 334] on span "(55.6 KB)" at bounding box center [220, 335] width 22 height 5
click at [84, 220] on div "[TikTok Collaboration Offer] No. 1 Skincare Brand ILLIYOON" at bounding box center [60, 217] width 109 height 8
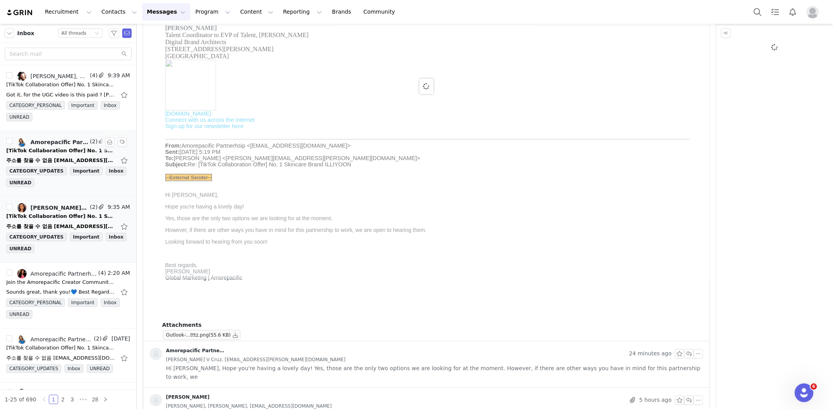
click at [49, 154] on div "[TikTok Collaboration Offer] No. 1 Skincare Brand ILLIYOON" at bounding box center [60, 151] width 109 height 8
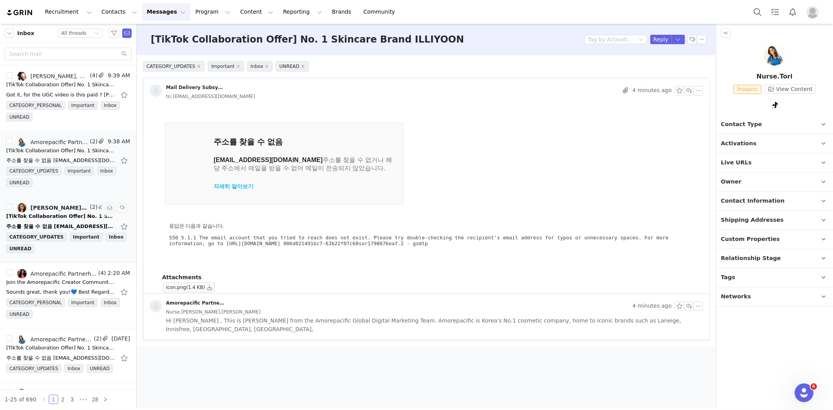
scroll to position [0, 0]
click at [61, 223] on div "주소를 찾을 수 없음 [EMAIL_ADDRESS][DOMAIN_NAME] 주소를 찾을 수 없거나 해당 주소에서 메일을 받을 수 없어 메일이 전…" at bounding box center [60, 227] width 109 height 8
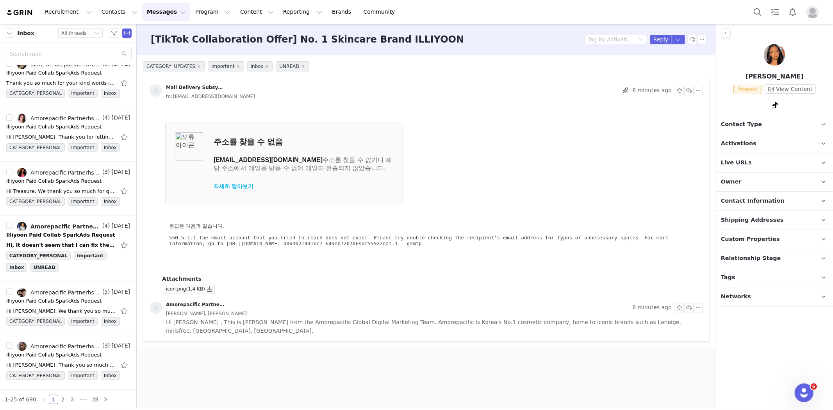
scroll to position [1137, 0]
click at [60, 225] on div "Amorepacific Partnerhsip, Eleni PA-C" at bounding box center [65, 226] width 70 height 6
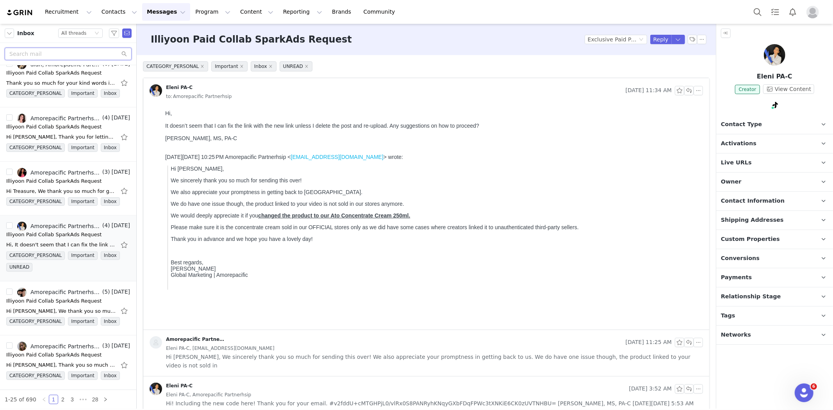
click at [82, 51] on input "text" at bounding box center [68, 54] width 127 height 13
type input "eleni"
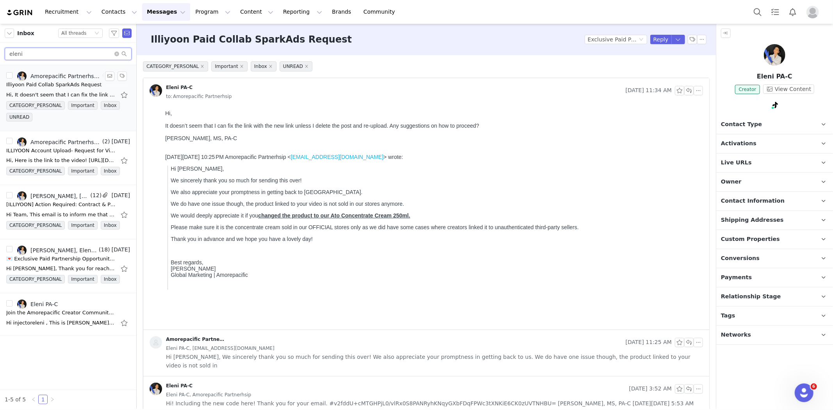
scroll to position [0, 0]
click at [62, 80] on link "Amorepacific Partnerhsip, Eleni PA-C" at bounding box center [59, 75] width 84 height 9
click at [653, 41] on button "Reply" at bounding box center [660, 39] width 21 height 9
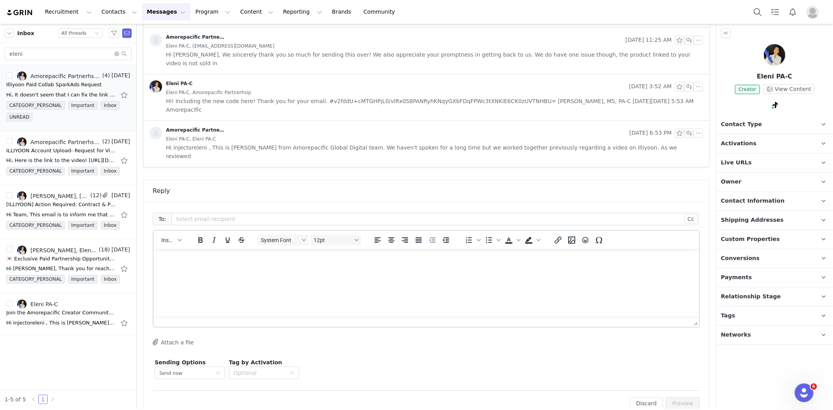
click at [267, 265] on html at bounding box center [426, 259] width 546 height 21
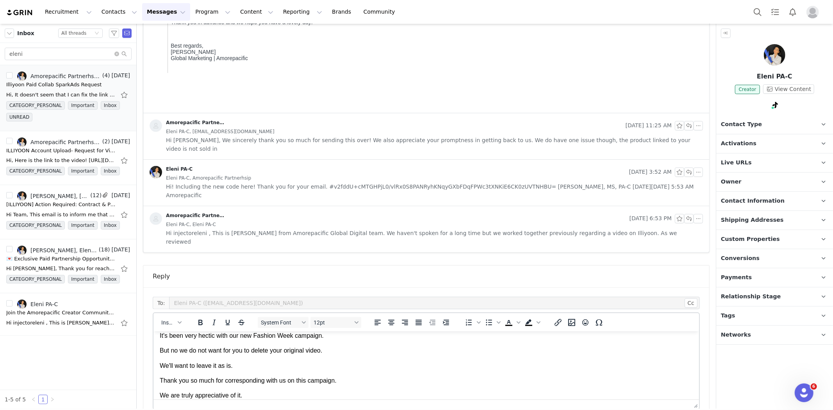
scroll to position [66, 0]
click at [201, 384] on p "Rich Text Area. Press ALT-0 for help." at bounding box center [425, 380] width 533 height 9
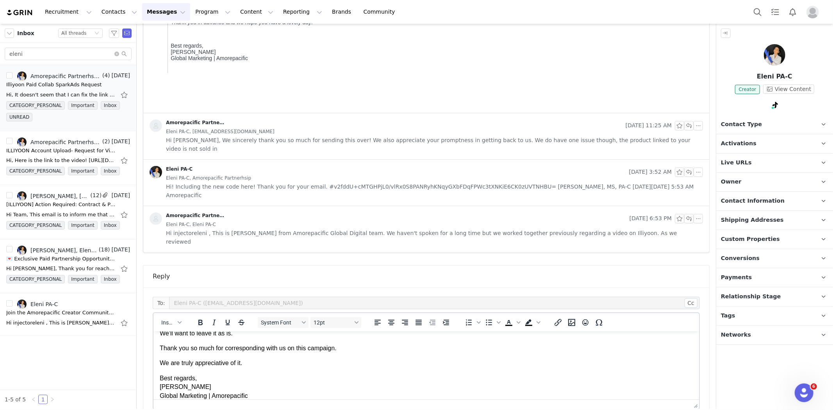
click at [255, 363] on p "We are truly appreciative of it." at bounding box center [425, 363] width 533 height 9
click at [255, 363] on p "We are truly appreciative of it. We will get to you soon if any other opportuni…" at bounding box center [425, 363] width 533 height 9
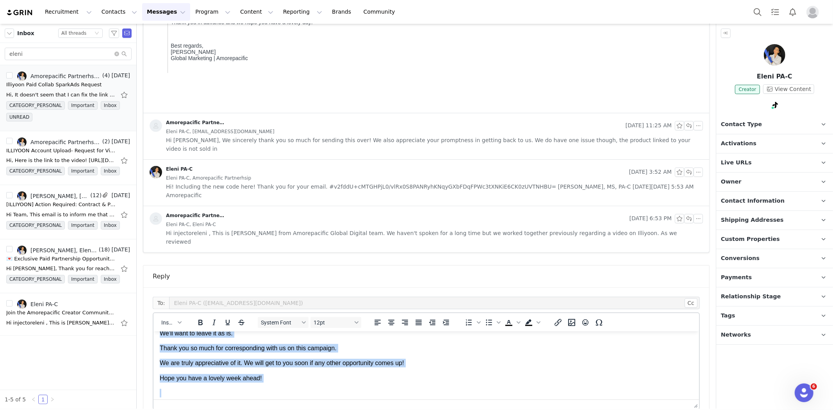
copy body "Hi [PERSON_NAME], Apologies for not replying to you sooner. It's been very hect…"
click at [244, 371] on body "Hi [PERSON_NAME], Apologies for not replying to you sooner. It's been very hect…" at bounding box center [425, 357] width 533 height 176
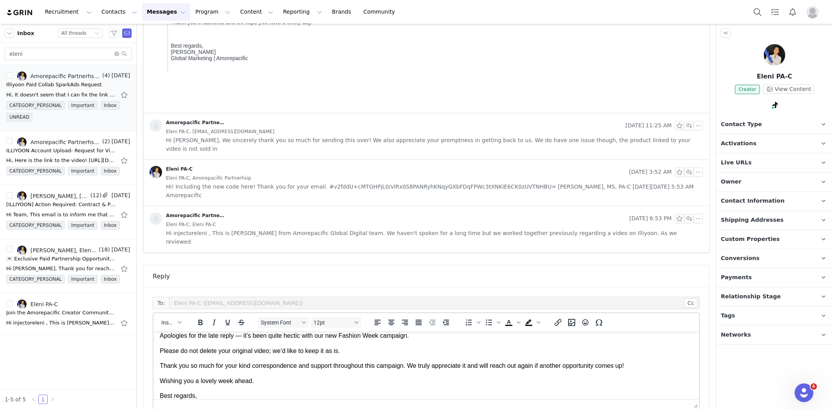
scroll to position [0, 0]
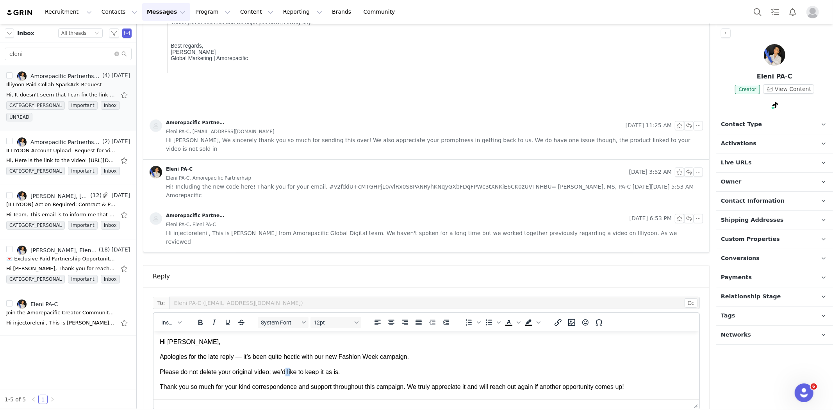
drag, startPoint x: 285, startPoint y: 372, endPoint x: 291, endPoint y: 372, distance: 5.5
click at [291, 372] on p "Please do not delete your original video; we’d like to keep it as is." at bounding box center [425, 372] width 533 height 9
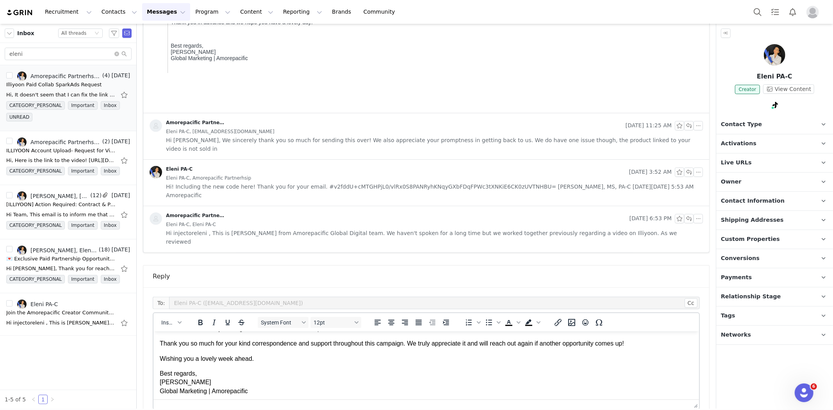
click at [409, 345] on p "Thank you so much for your kind correspondence and support throughout this camp…" at bounding box center [425, 343] width 533 height 9
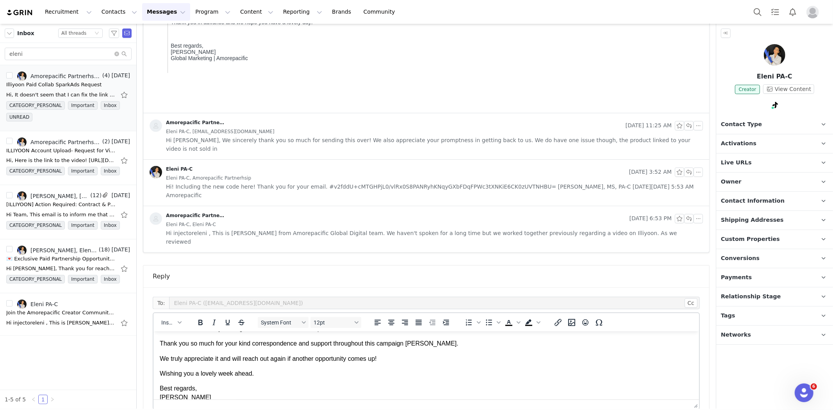
click at [257, 376] on p "Wishing you a lovely week ahead." at bounding box center [425, 373] width 533 height 9
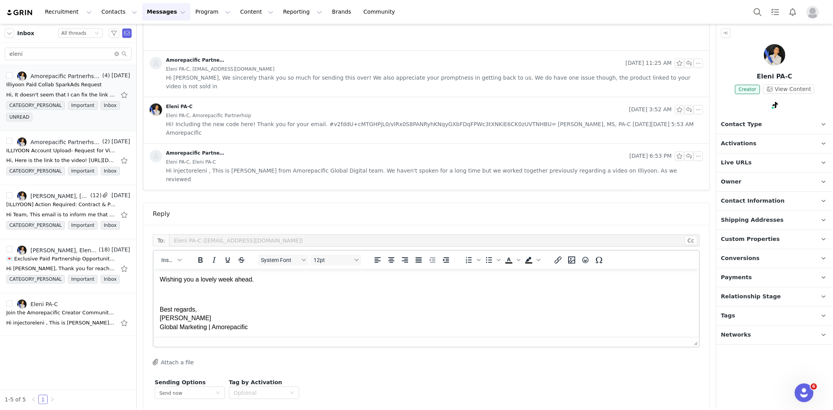
scroll to position [299, 0]
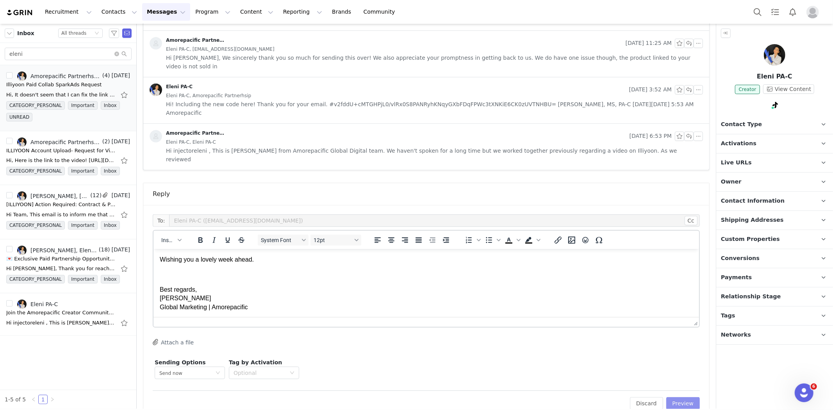
click at [686, 397] on button "Preview" at bounding box center [683, 403] width 34 height 13
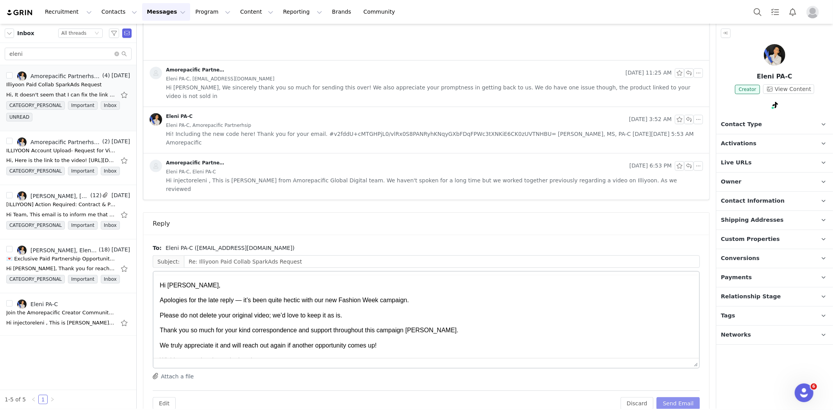
scroll to position [0, 0]
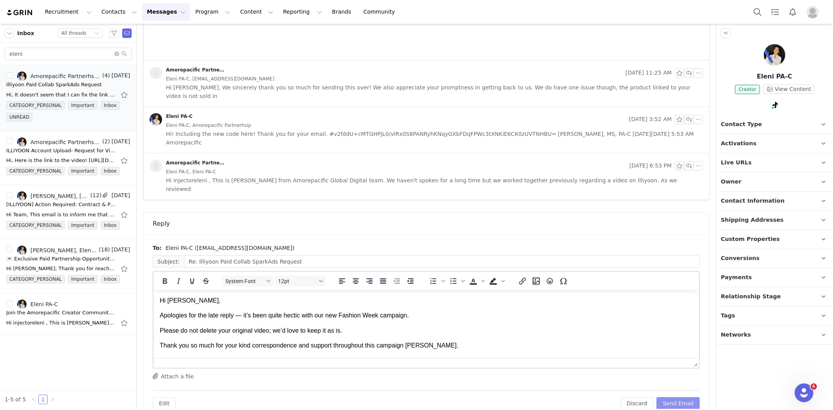
click at [686, 397] on button "Send Email" at bounding box center [678, 403] width 43 height 13
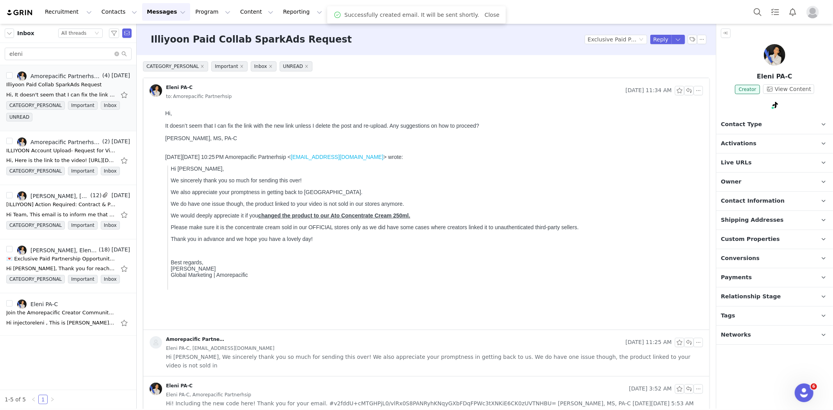
click at [24, 13] on img at bounding box center [19, 12] width 27 height 7
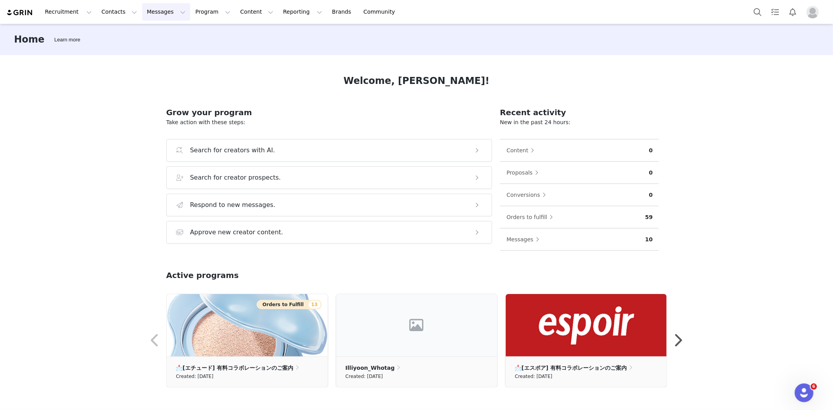
click at [145, 16] on button "Messages Messages" at bounding box center [166, 12] width 48 height 18
click at [161, 50] on div "Inbox" at bounding box center [162, 49] width 52 height 8
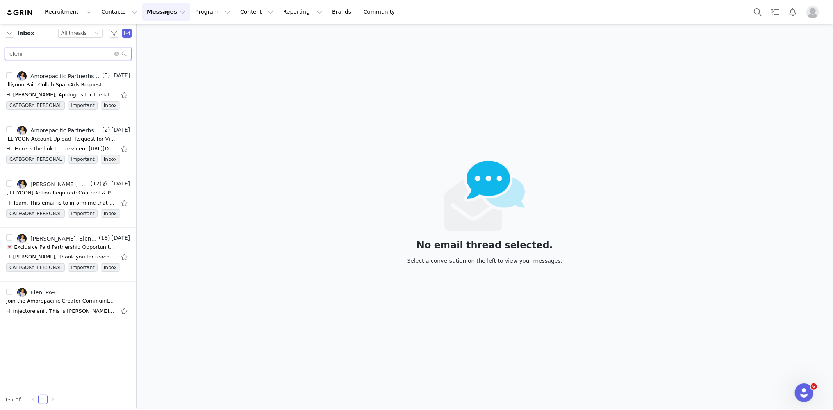
click at [51, 52] on input "eleni" at bounding box center [68, 54] width 127 height 13
paste input "venesthetician"
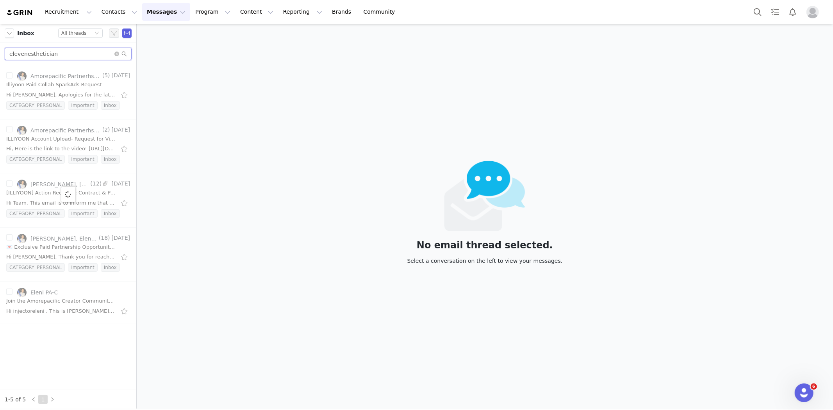
type input "elevenesthetician"
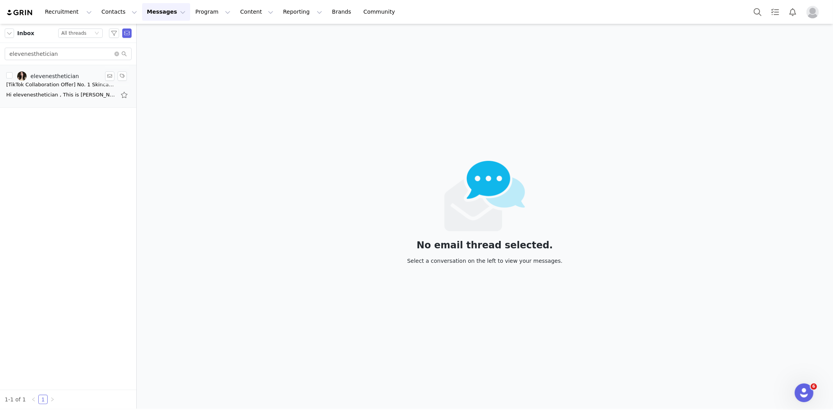
click at [35, 92] on div "Hi elevenesthetician , This is [PERSON_NAME] from the Amorepacific Global Digit…" at bounding box center [60, 95] width 109 height 8
